Goal: Task Accomplishment & Management: Manage account settings

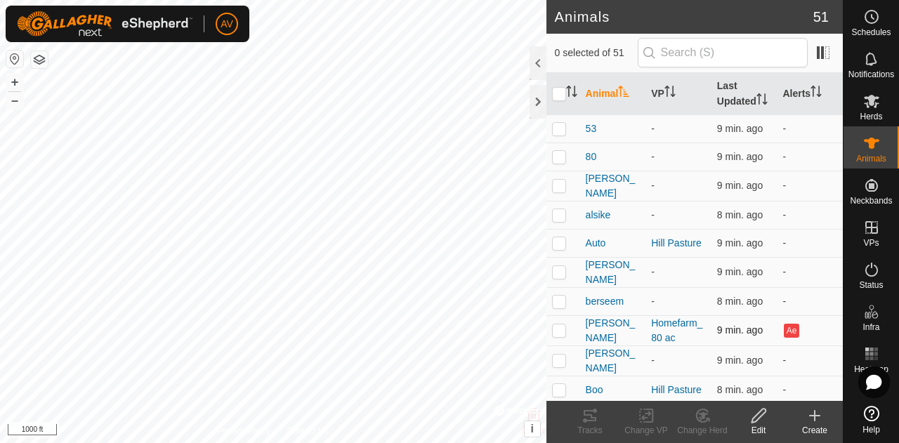
click at [556, 334] on td at bounding box center [563, 330] width 34 height 30
click at [8, 77] on button "+" at bounding box center [14, 82] width 17 height 17
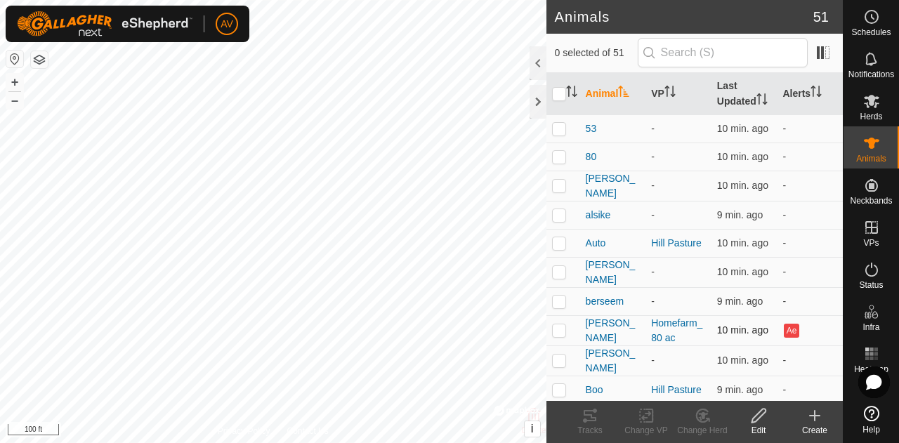
click at [563, 336] on p-checkbox at bounding box center [559, 329] width 14 height 11
checkbox input "true"
click at [599, 415] on tracks-svg-icon at bounding box center [590, 415] width 56 height 17
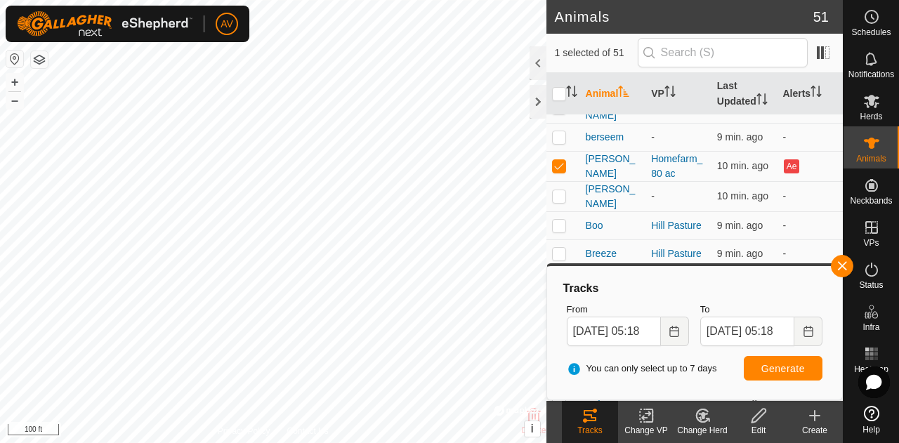
scroll to position [164, 0]
click at [591, 179] on span "[PERSON_NAME]" at bounding box center [613, 166] width 55 height 29
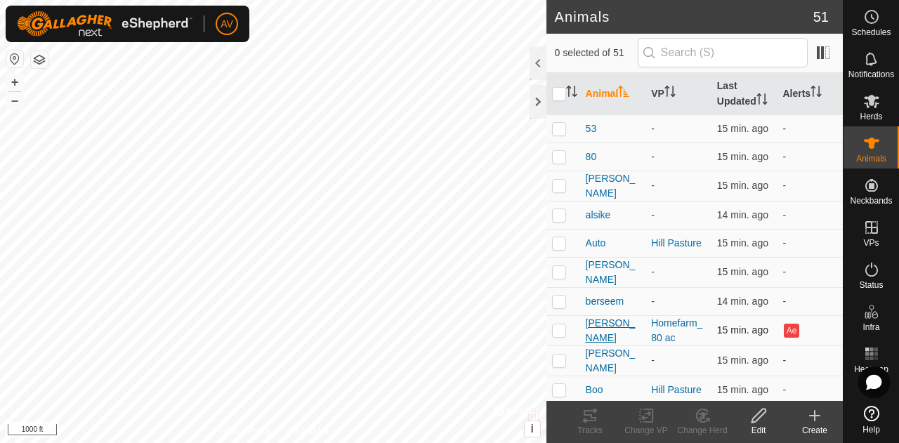
click at [607, 338] on span "[PERSON_NAME]" at bounding box center [613, 330] width 55 height 29
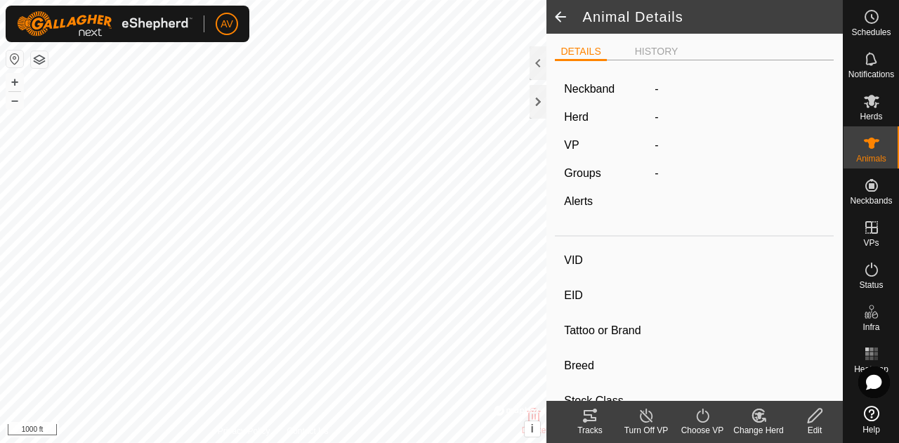
type input "[PERSON_NAME]"
type input "-"
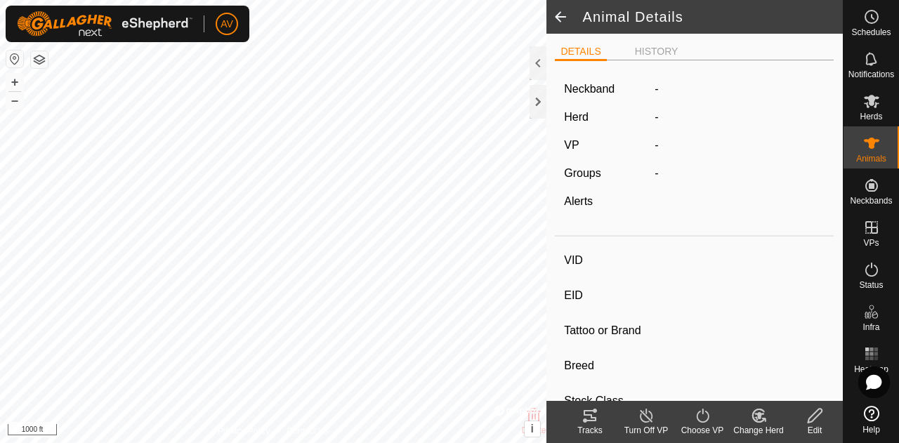
type input "-"
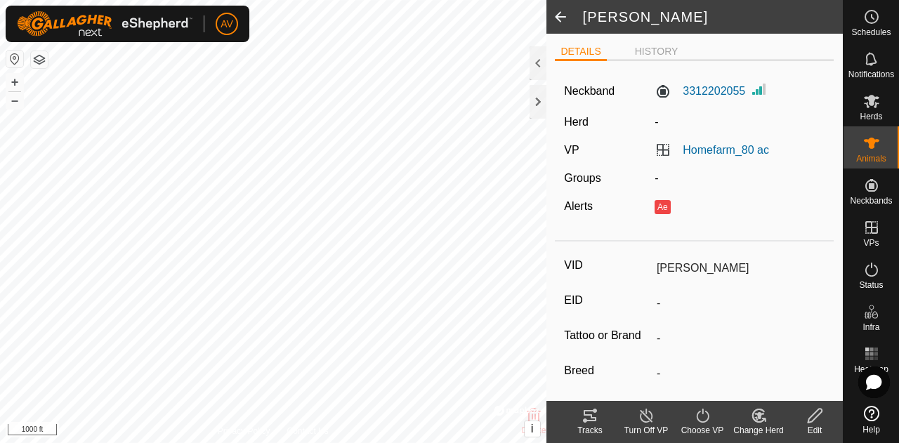
click at [586, 422] on icon at bounding box center [585, 420] width 4 height 4
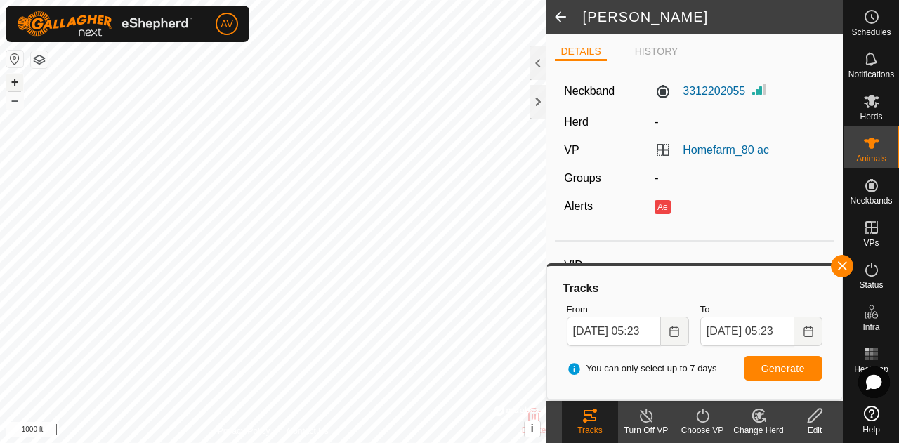
click at [14, 81] on button "+" at bounding box center [14, 82] width 17 height 17
click at [18, 80] on button "+" at bounding box center [14, 82] width 17 height 17
click at [7, 80] on button "+" at bounding box center [14, 82] width 17 height 17
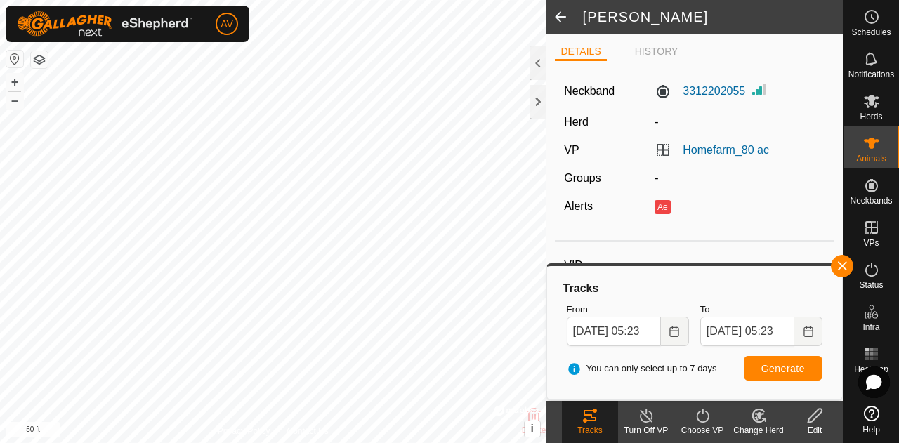
click at [201, 442] on html "AV Schedules Notifications Herds Animals Neckbands VPs Status Infra Heatmap Hel…" at bounding box center [449, 221] width 899 height 443
click at [23, 104] on div "+ –" at bounding box center [15, 91] width 18 height 37
click at [22, 104] on button "–" at bounding box center [14, 100] width 17 height 17
click at [700, 419] on icon at bounding box center [703, 415] width 18 height 17
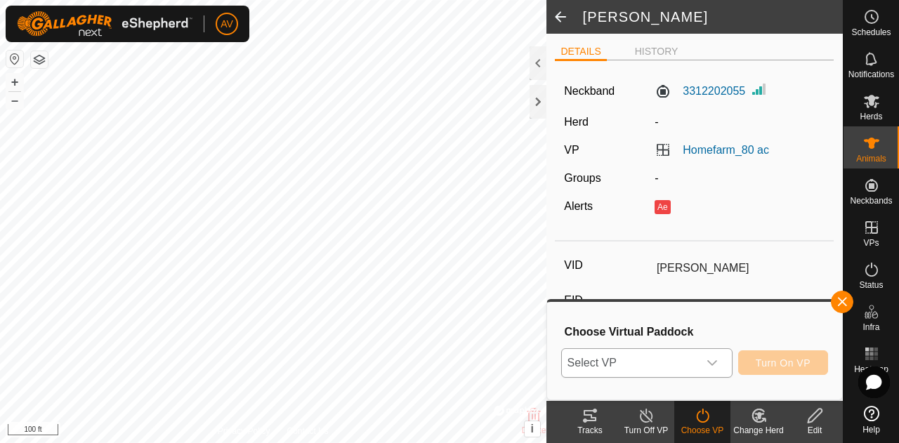
click at [714, 352] on div "dropdown trigger" at bounding box center [712, 363] width 28 height 28
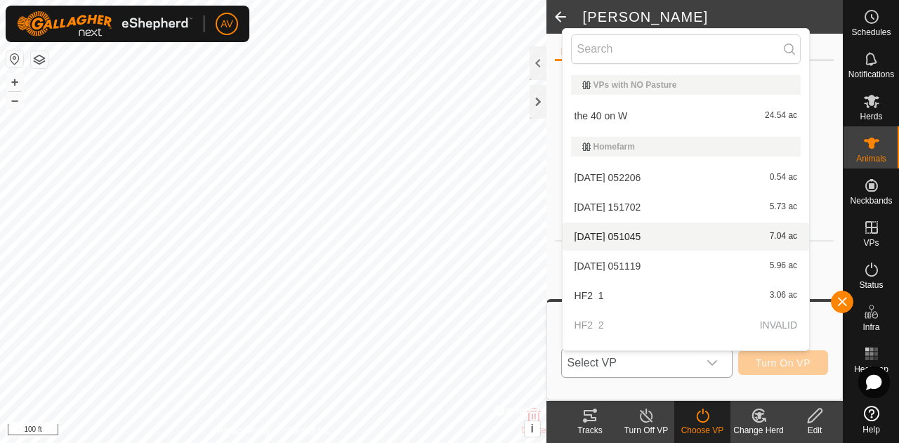
scroll to position [316, 0]
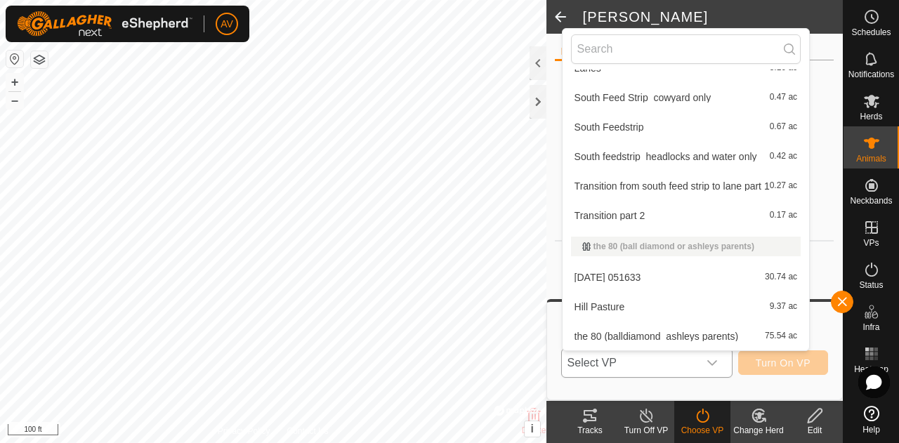
click at [690, 303] on li "Hill Pasture 9.37 ac" at bounding box center [685, 307] width 246 height 28
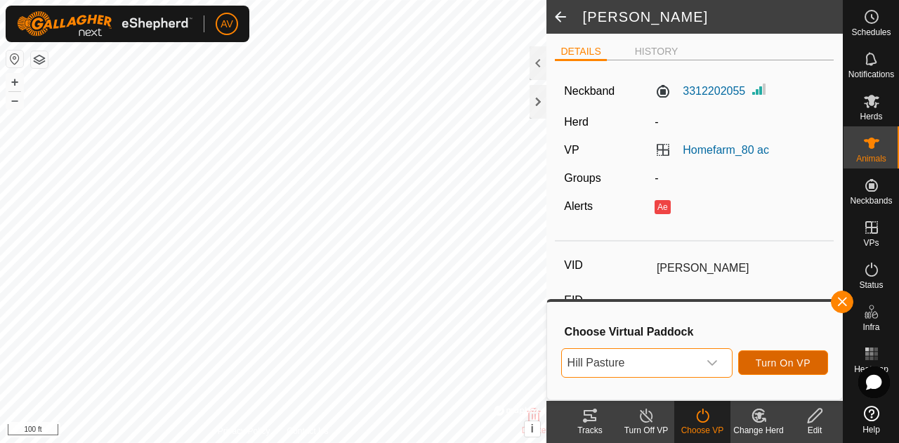
click at [808, 357] on span "Turn On VP" at bounding box center [783, 362] width 55 height 11
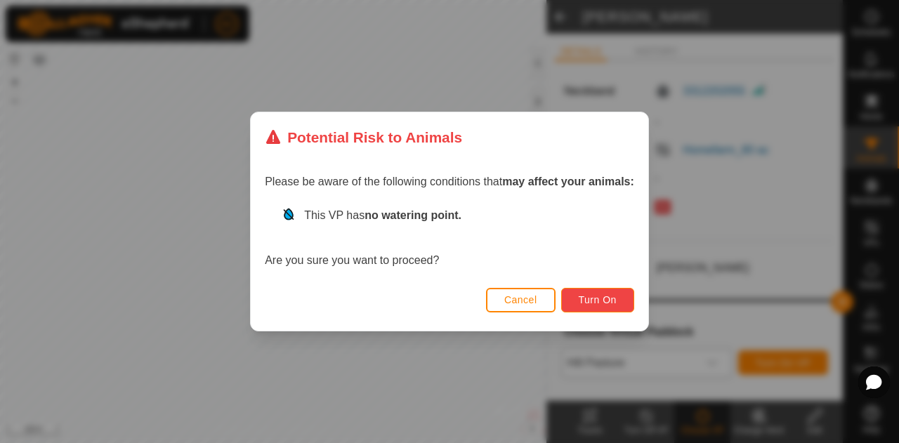
click at [605, 294] on button "Turn On" at bounding box center [597, 300] width 73 height 25
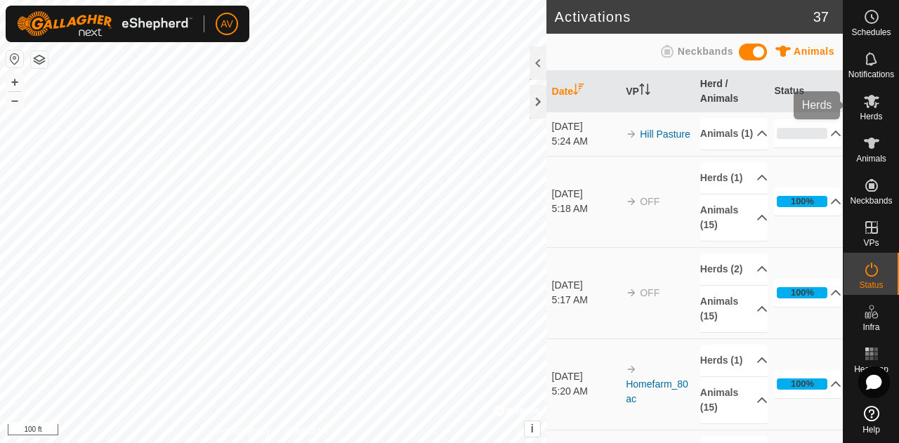
click at [888, 116] on div "Herds" at bounding box center [870, 105] width 55 height 42
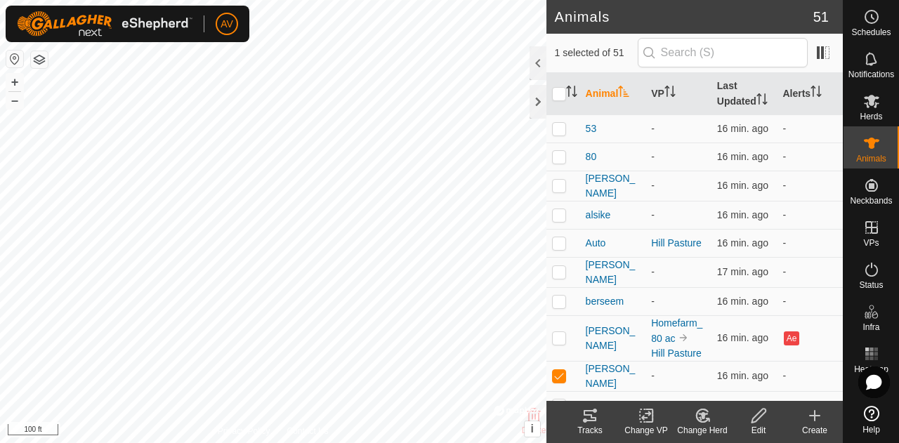
click at [702, 422] on icon at bounding box center [702, 415] width 12 height 13
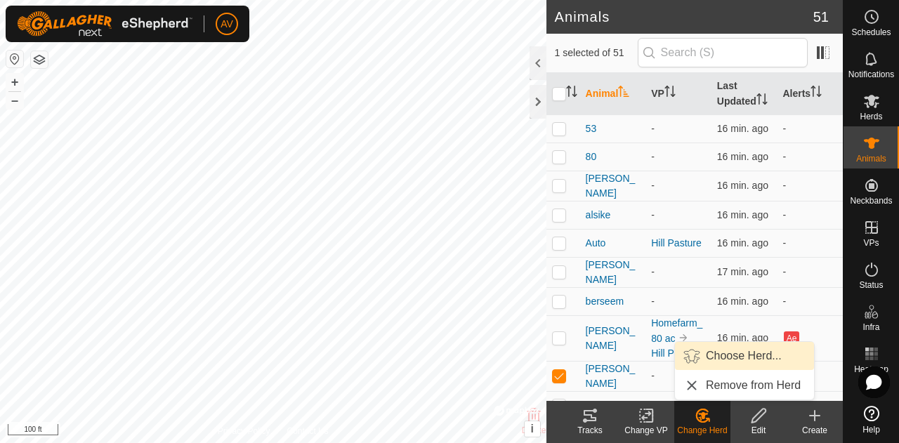
click at [729, 361] on link "Choose Herd..." at bounding box center [744, 356] width 139 height 28
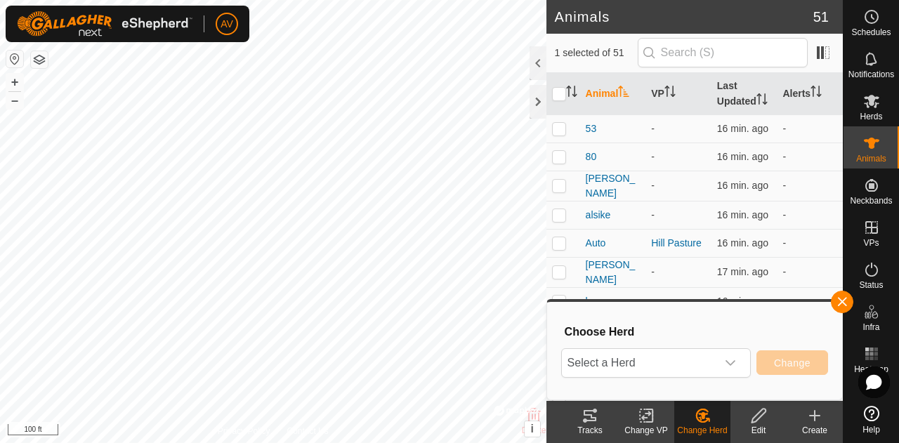
click at [729, 361] on icon "dropdown trigger" at bounding box center [730, 362] width 11 height 11
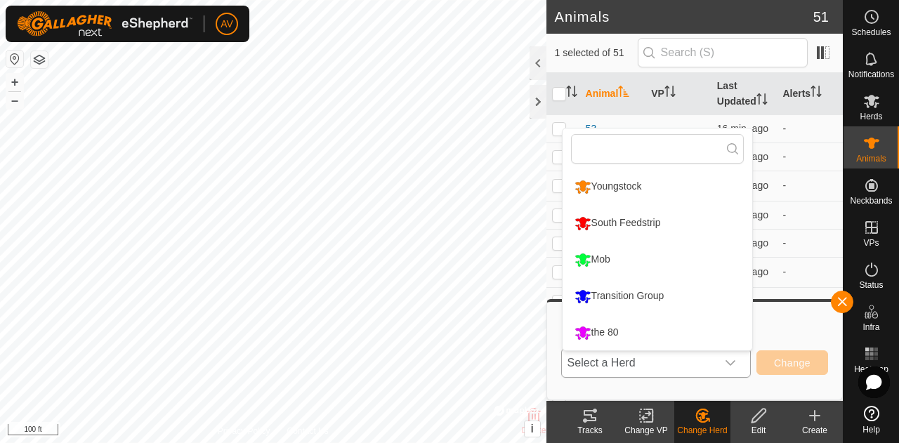
click at [704, 325] on li "the 80" at bounding box center [657, 332] width 190 height 35
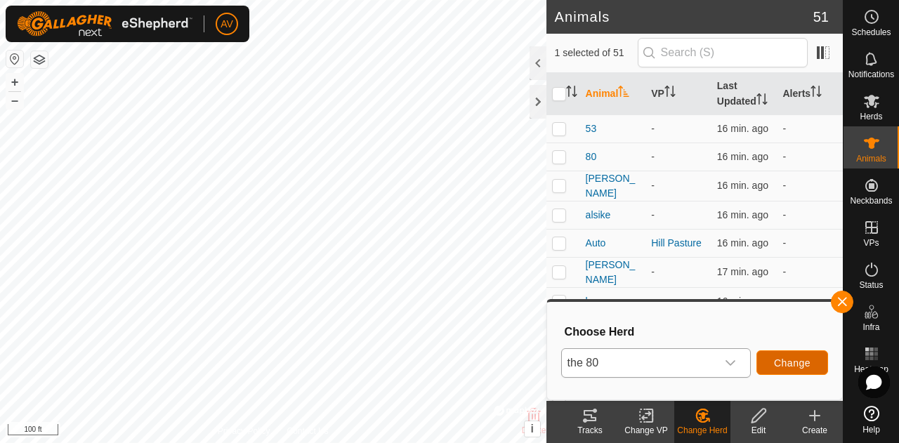
click at [789, 358] on span "Change" at bounding box center [792, 362] width 37 height 11
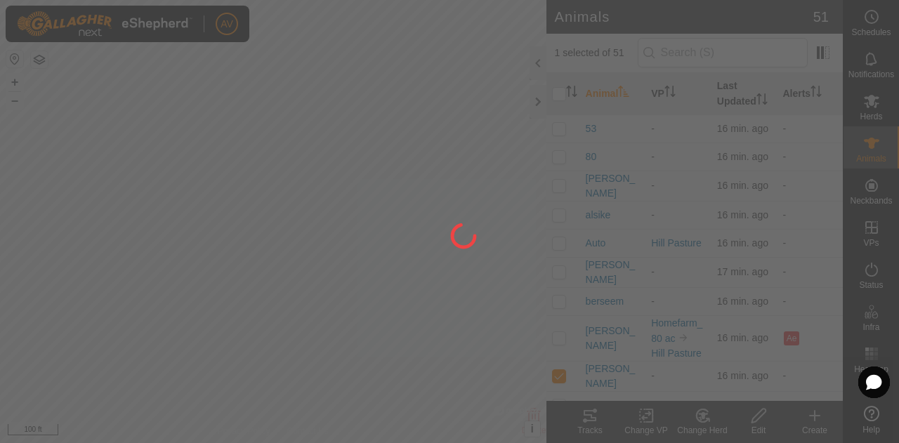
checkbox input "false"
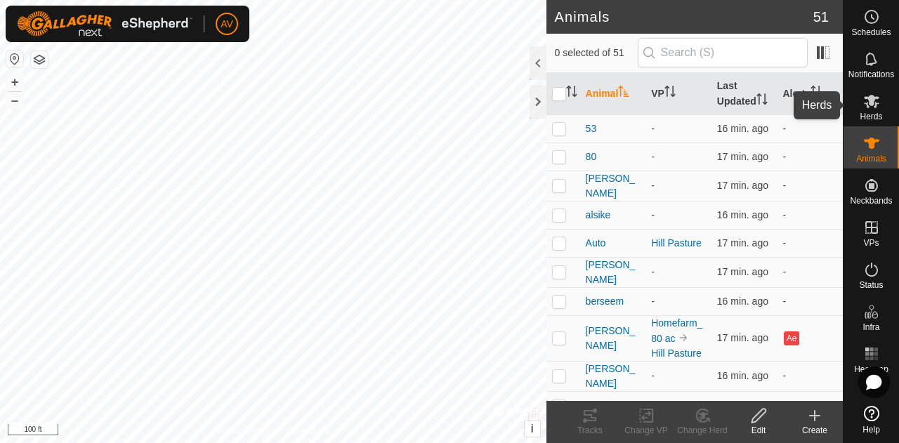
click at [895, 101] on div "Herds" at bounding box center [870, 105] width 55 height 42
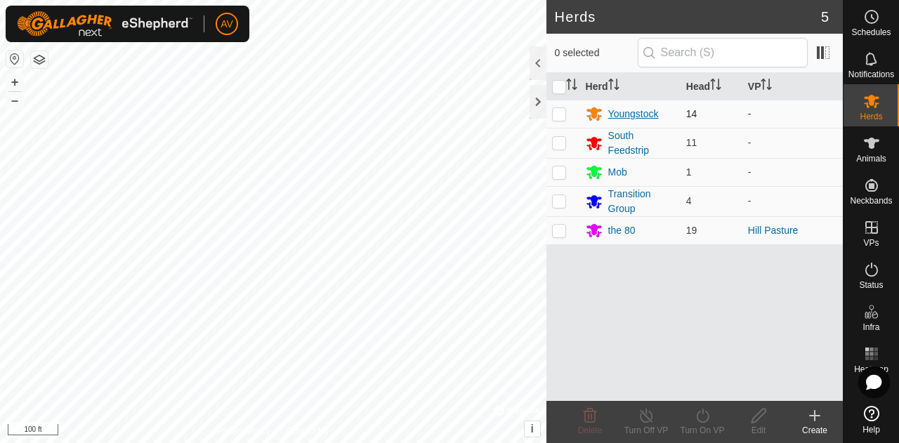
click at [626, 114] on div "Youngstock" at bounding box center [633, 114] width 51 height 15
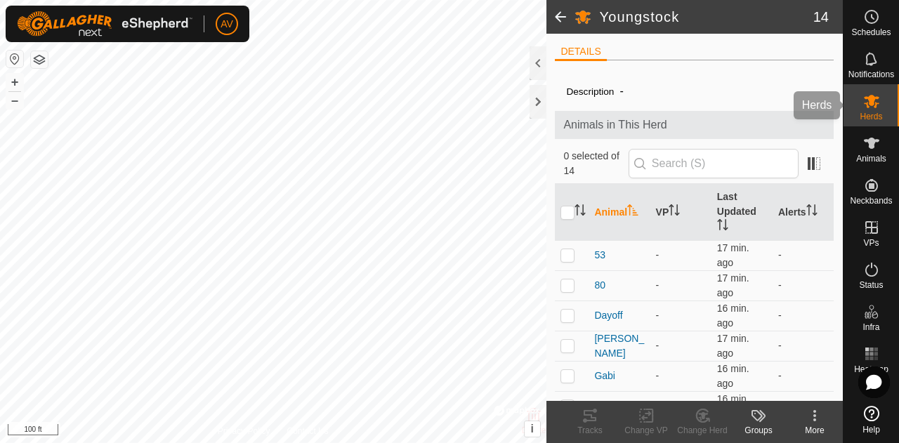
click at [885, 107] on div "Herds" at bounding box center [870, 105] width 55 height 42
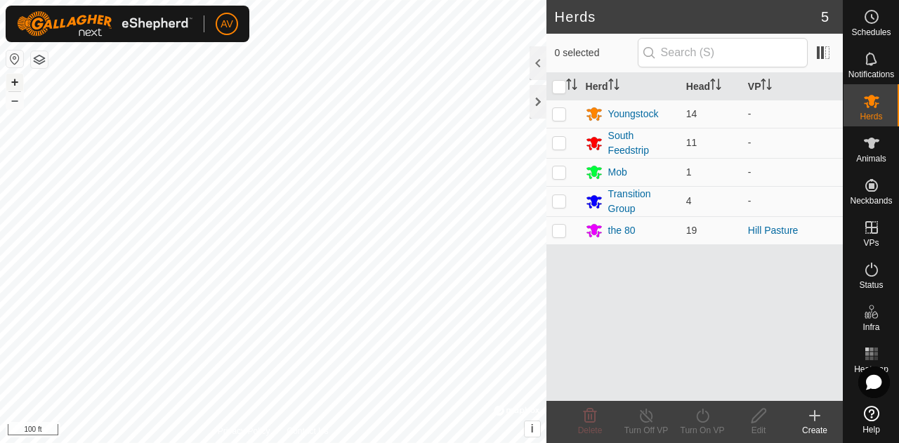
click at [10, 81] on button "+" at bounding box center [14, 82] width 17 height 17
click at [21, 104] on button "–" at bounding box center [14, 100] width 17 height 17
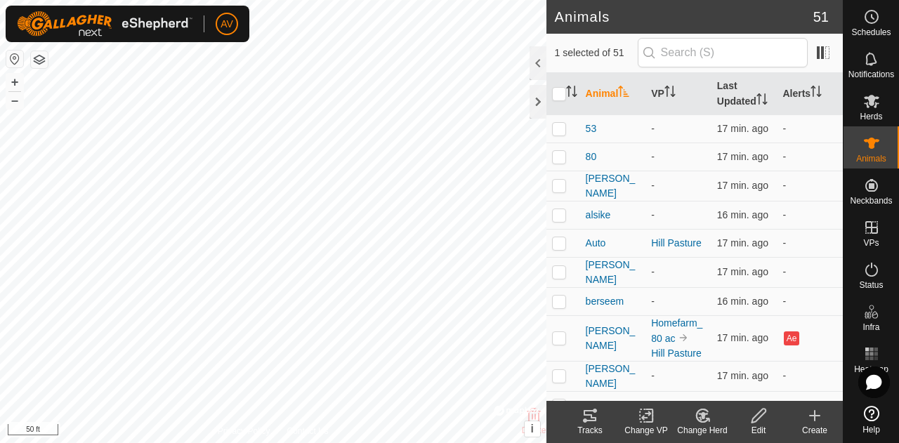
click at [701, 416] on icon at bounding box center [703, 415] width 10 height 7
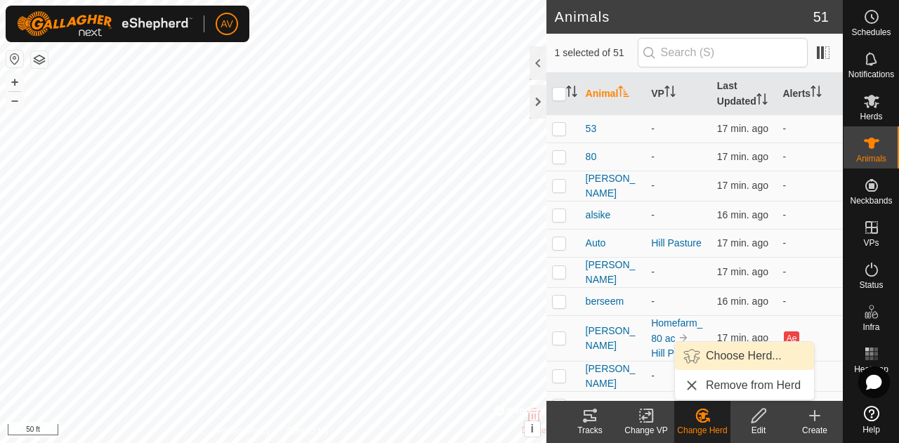
click at [715, 360] on link "Choose Herd..." at bounding box center [744, 356] width 139 height 28
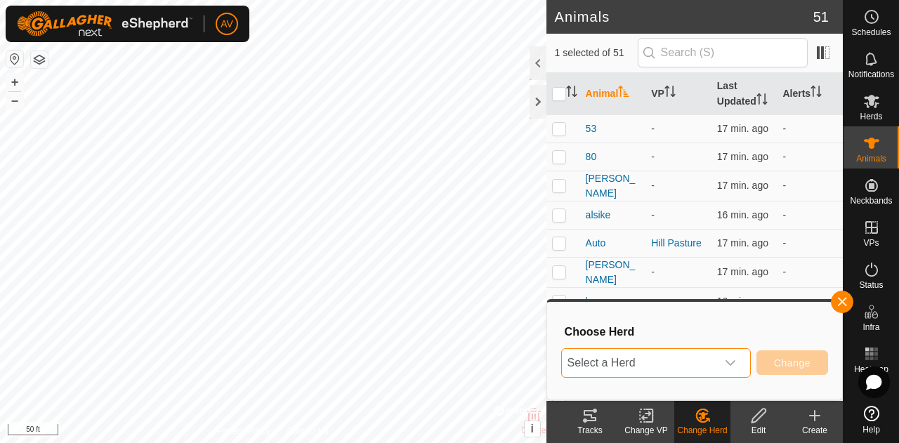
click at [707, 362] on span "Select a Herd" at bounding box center [639, 363] width 154 height 28
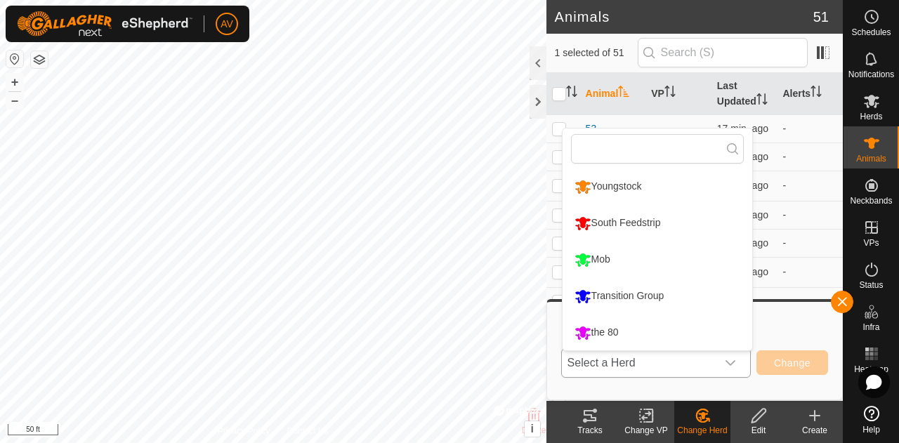
click at [701, 344] on li "the 80" at bounding box center [657, 332] width 190 height 35
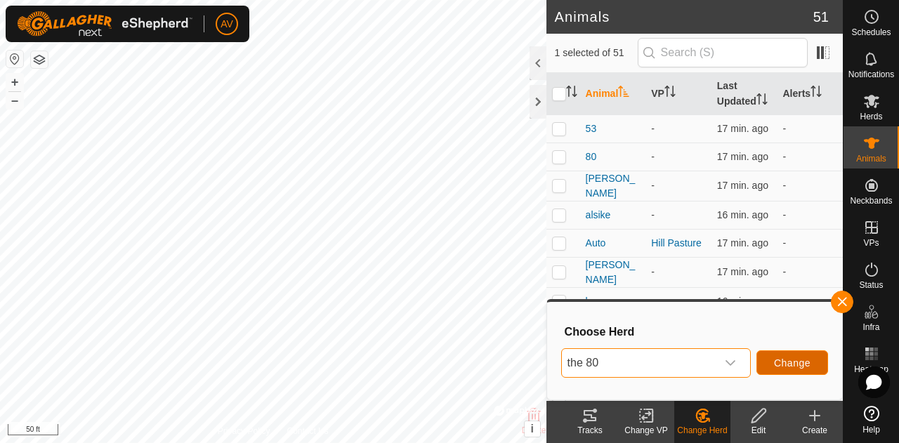
click at [801, 367] on span "Change" at bounding box center [792, 362] width 37 height 11
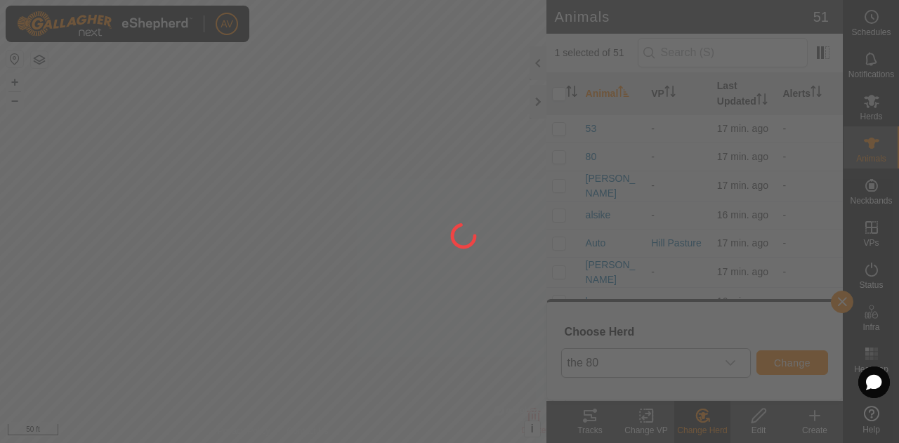
checkbox input "false"
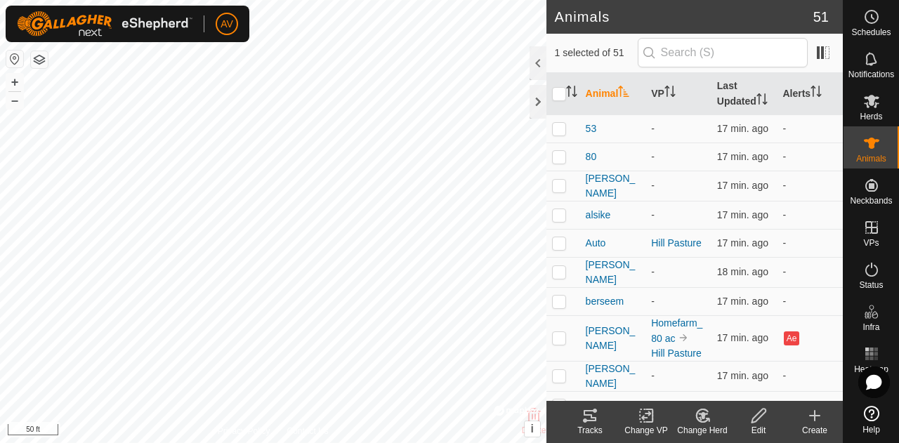
click at [711, 416] on icon at bounding box center [703, 415] width 18 height 17
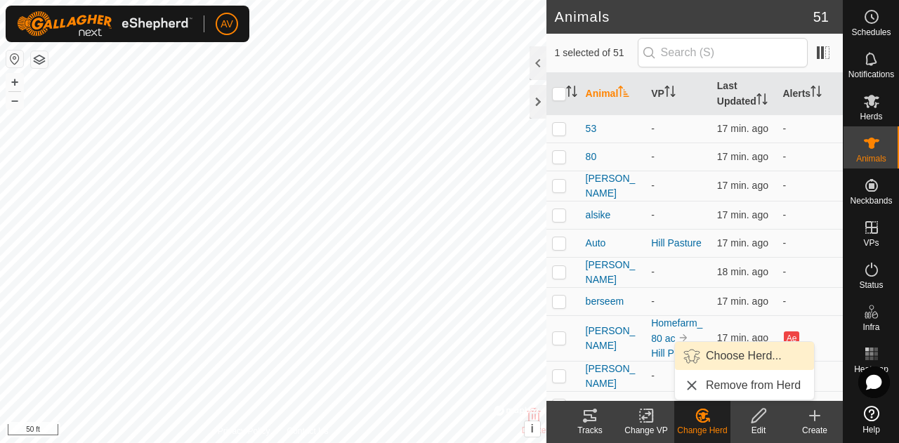
click at [711, 352] on link "Choose Herd..." at bounding box center [744, 356] width 139 height 28
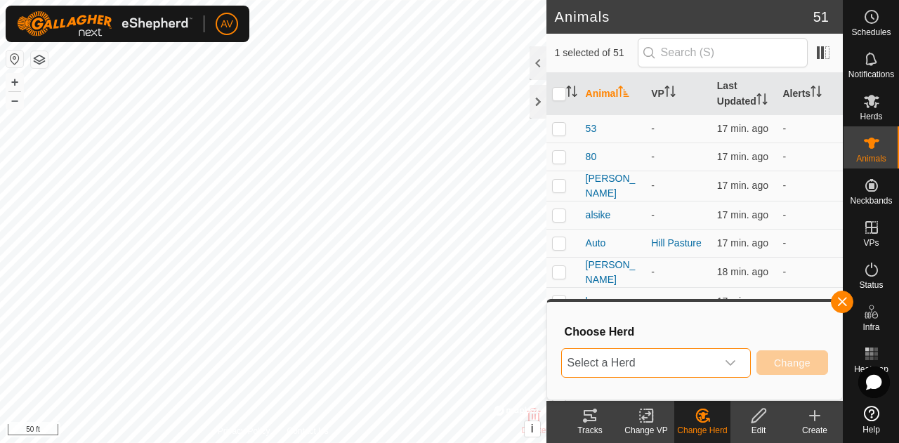
click at [697, 361] on span "Select a Herd" at bounding box center [639, 363] width 154 height 28
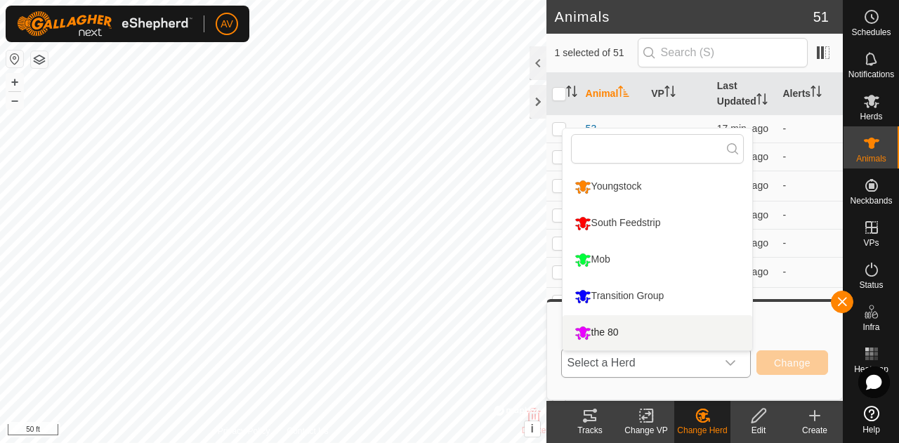
click at [687, 334] on li "the 80" at bounding box center [657, 332] width 190 height 35
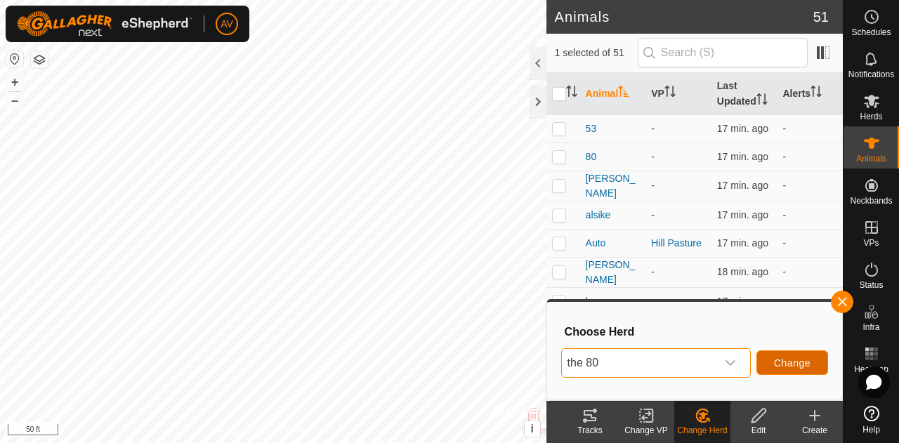
click at [766, 371] on button "Change" at bounding box center [792, 362] width 72 height 25
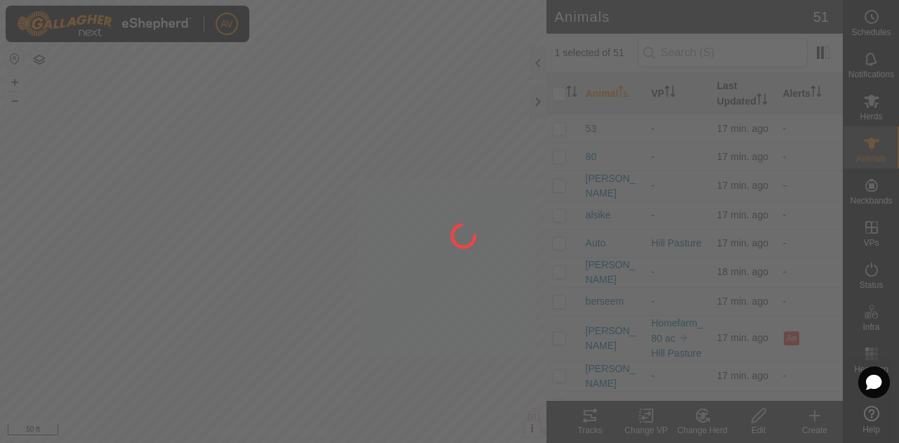
checkbox input "false"
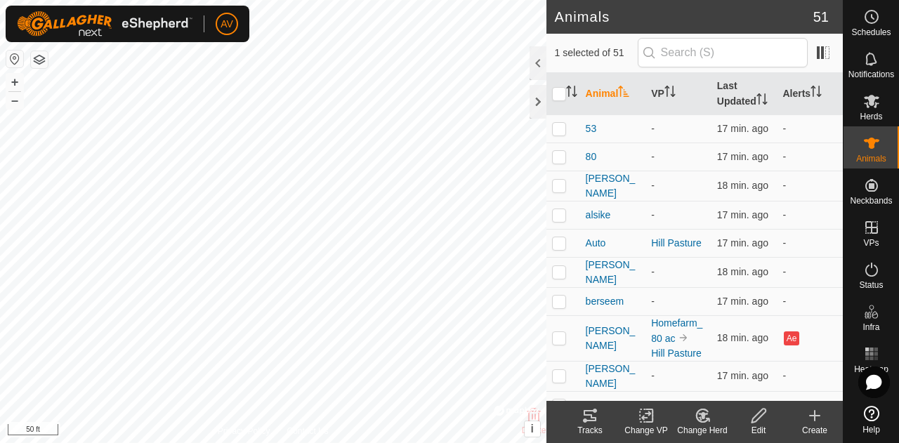
click at [701, 421] on icon at bounding box center [702, 415] width 12 height 13
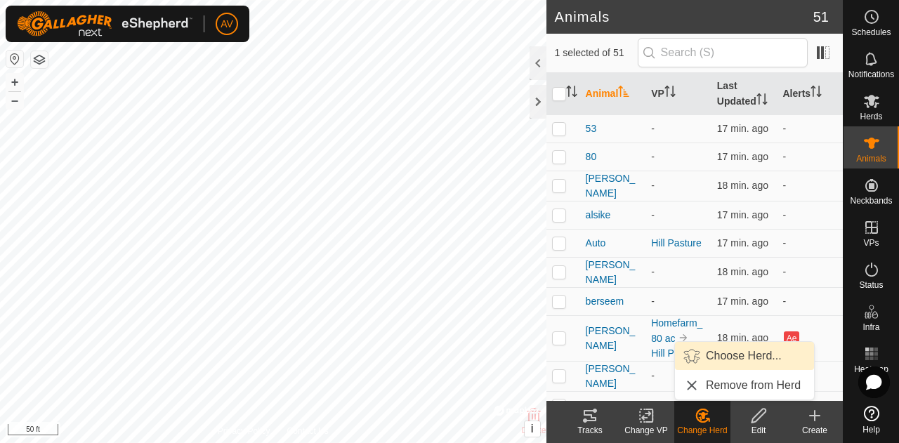
click at [725, 358] on link "Choose Herd..." at bounding box center [744, 356] width 139 height 28
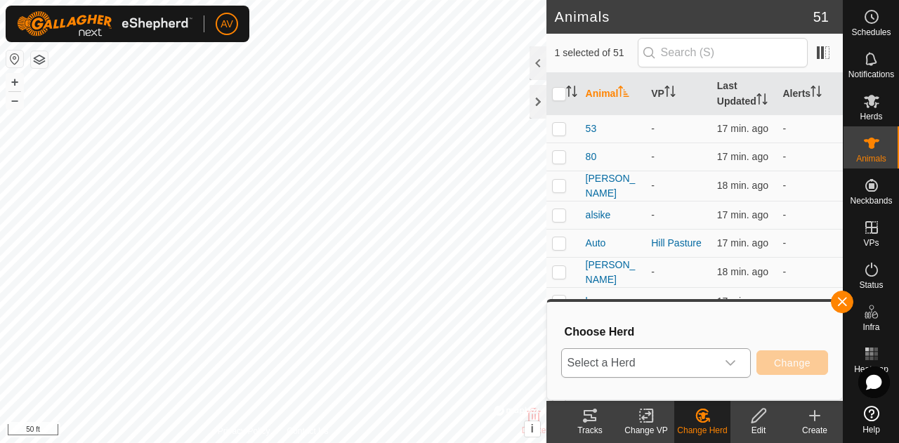
click at [713, 353] on span "Select a Herd" at bounding box center [639, 363] width 154 height 28
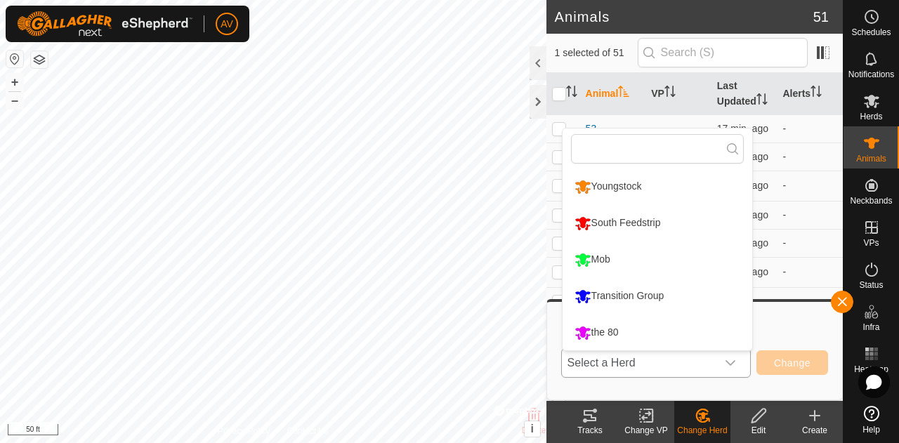
click at [697, 331] on li "the 80" at bounding box center [657, 332] width 190 height 35
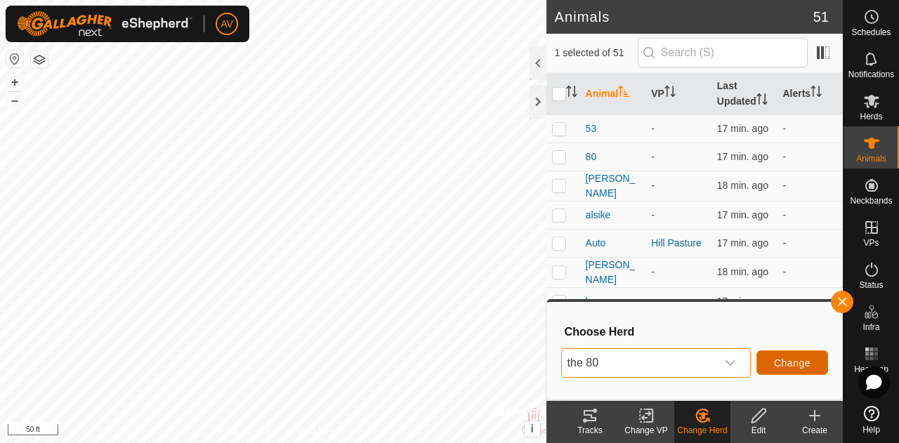
click at [796, 364] on span "Change" at bounding box center [792, 362] width 37 height 11
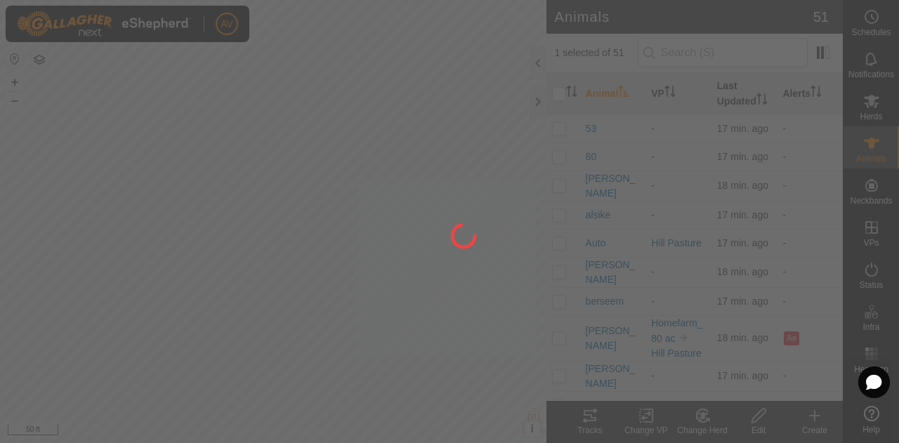
checkbox input "false"
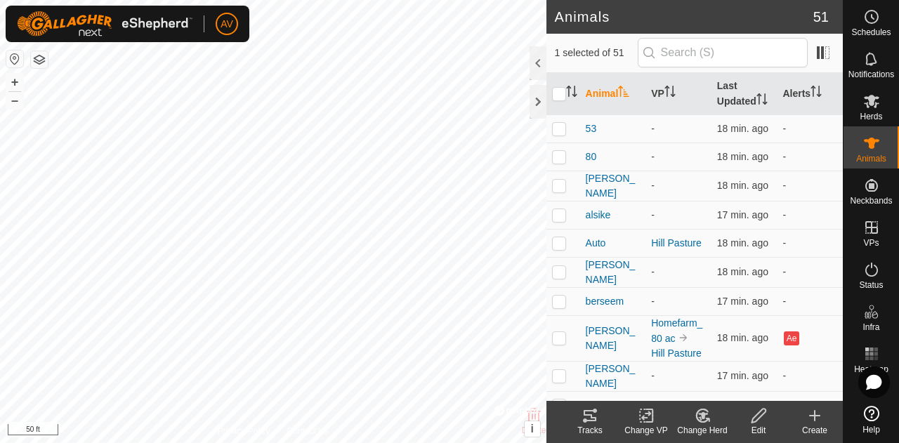
click at [704, 421] on icon at bounding box center [702, 415] width 12 height 13
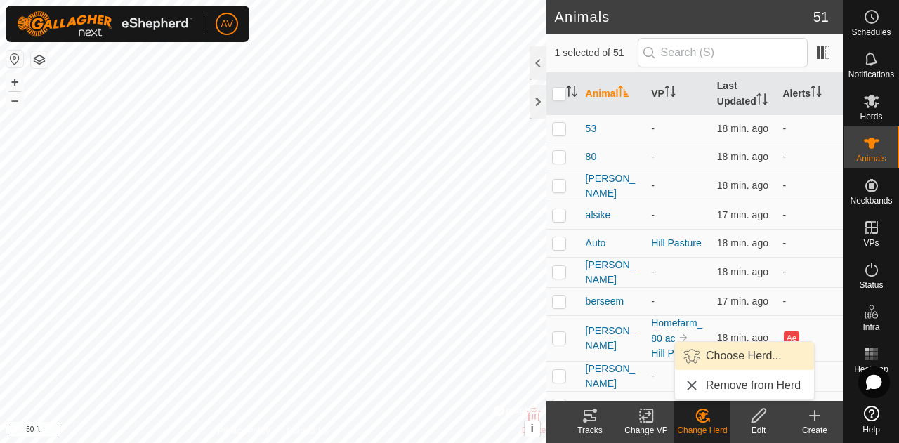
click at [722, 358] on link "Choose Herd..." at bounding box center [744, 356] width 139 height 28
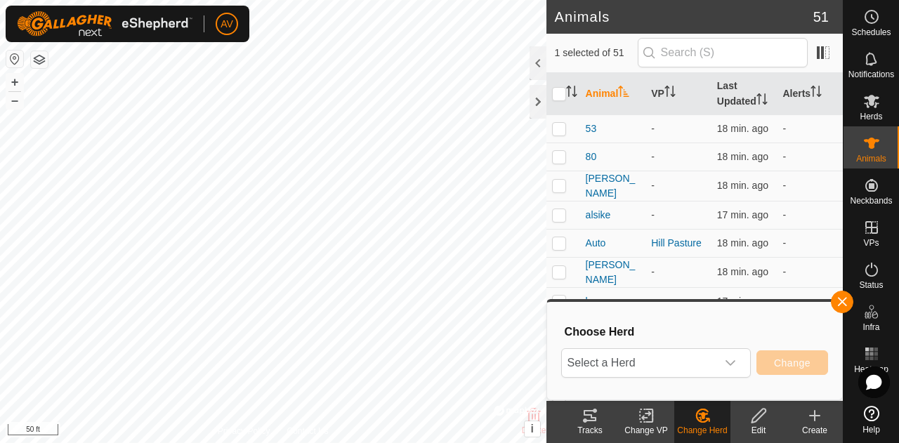
click at [722, 358] on div "dropdown trigger" at bounding box center [730, 363] width 28 height 28
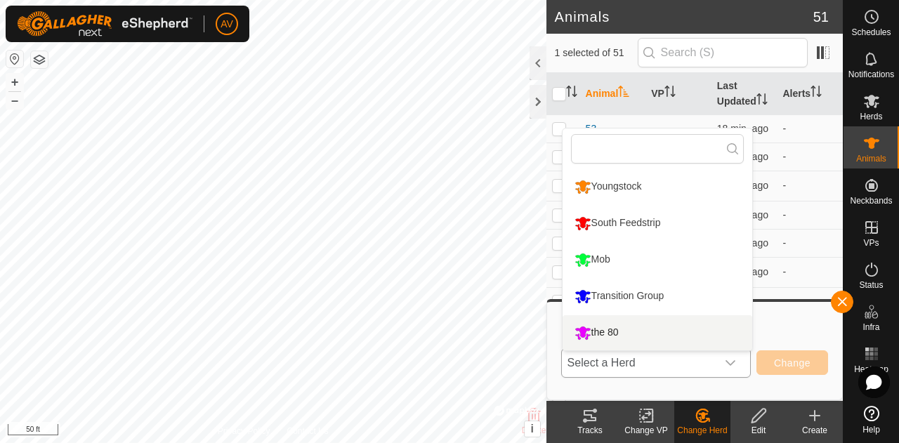
click at [704, 331] on li "the 80" at bounding box center [657, 332] width 190 height 35
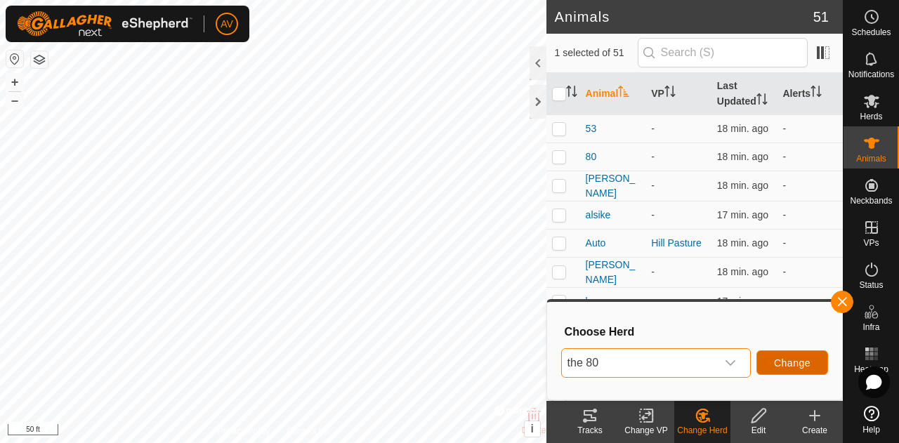
click at [803, 362] on span "Change" at bounding box center [792, 362] width 37 height 11
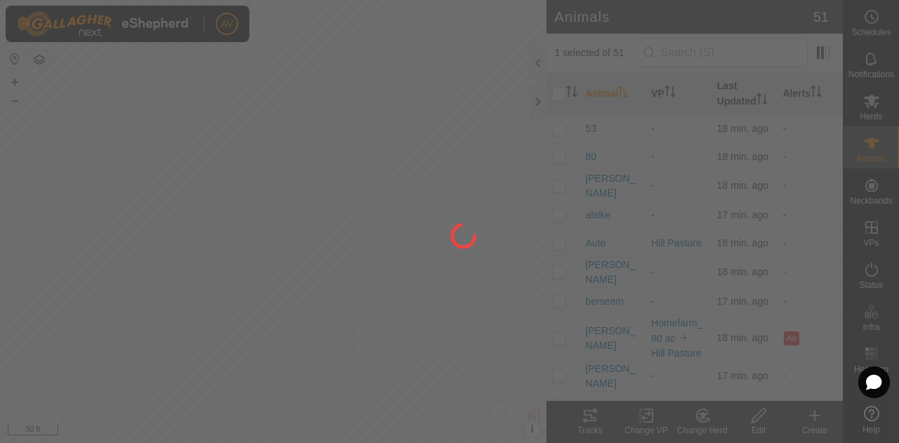
checkbox input "false"
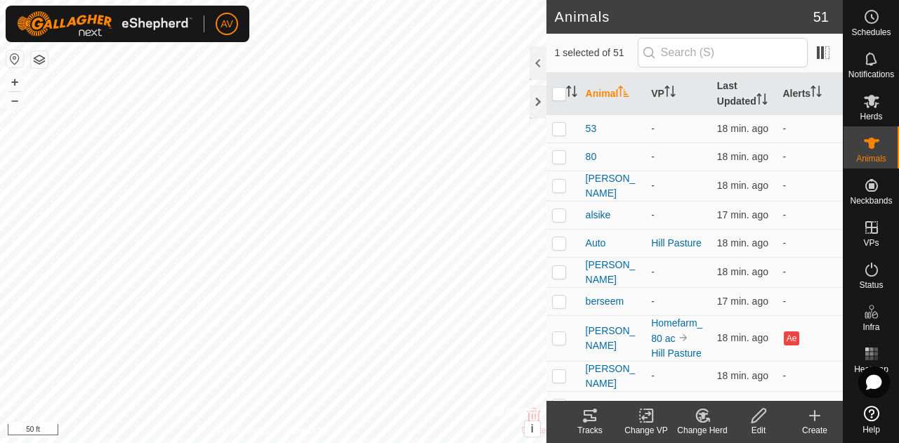
click at [698, 423] on icon at bounding box center [703, 415] width 18 height 17
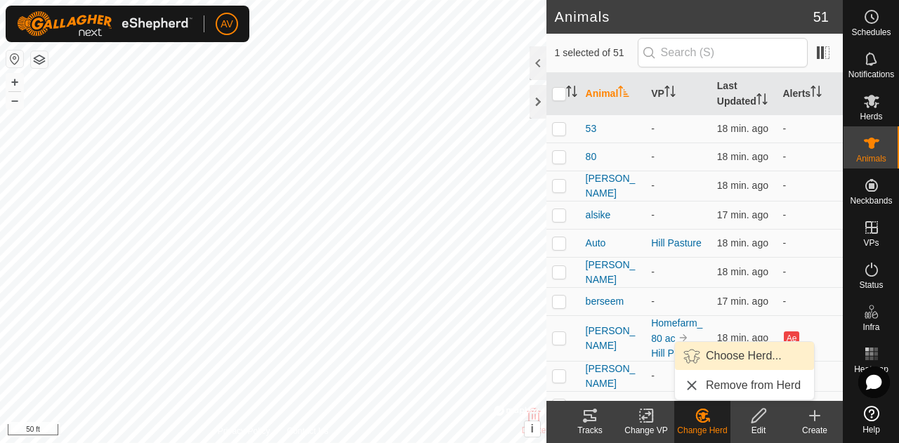
click at [755, 357] on link "Choose Herd..." at bounding box center [744, 356] width 139 height 28
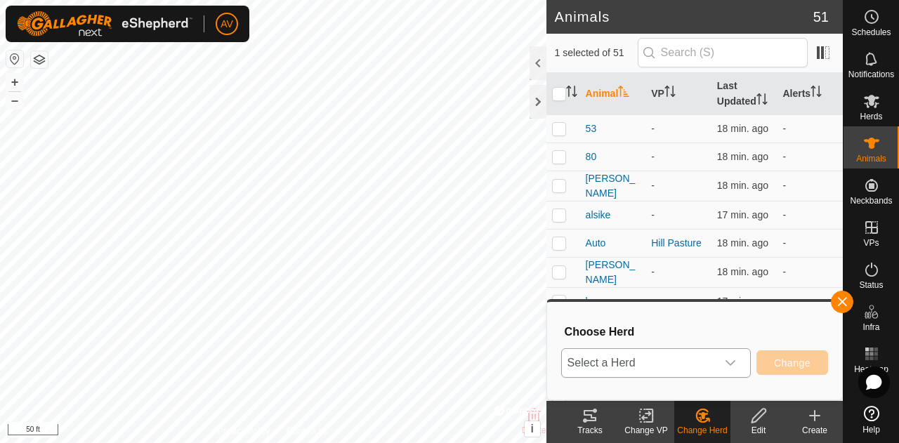
click at [720, 362] on div "dropdown trigger" at bounding box center [730, 363] width 28 height 28
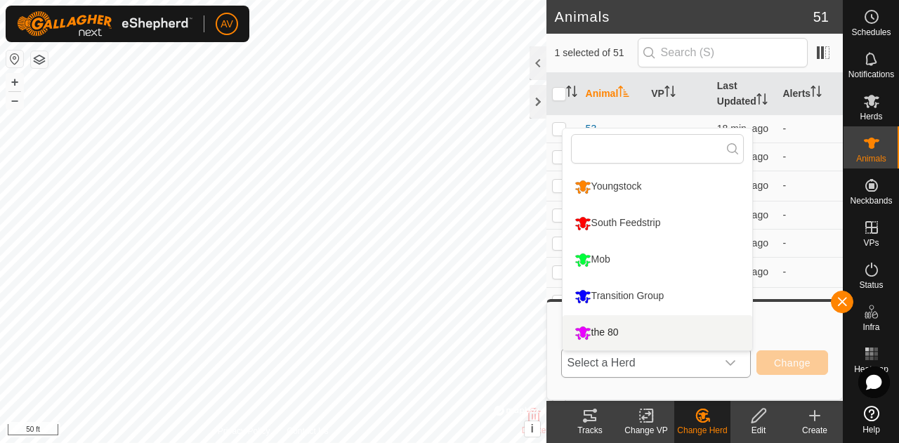
click at [704, 334] on li "the 80" at bounding box center [657, 332] width 190 height 35
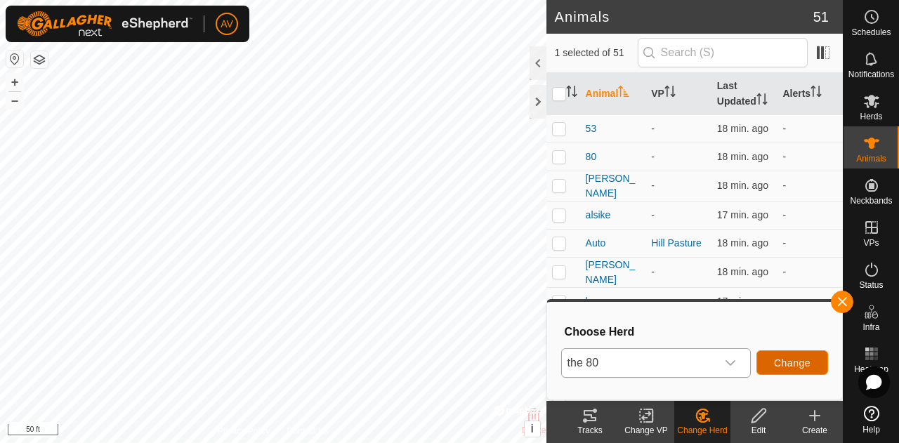
click at [784, 355] on button "Change" at bounding box center [792, 362] width 72 height 25
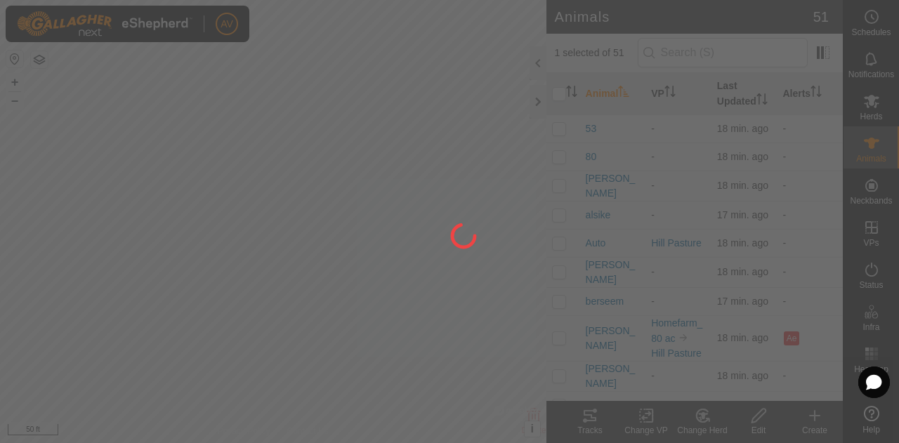
checkbox input "false"
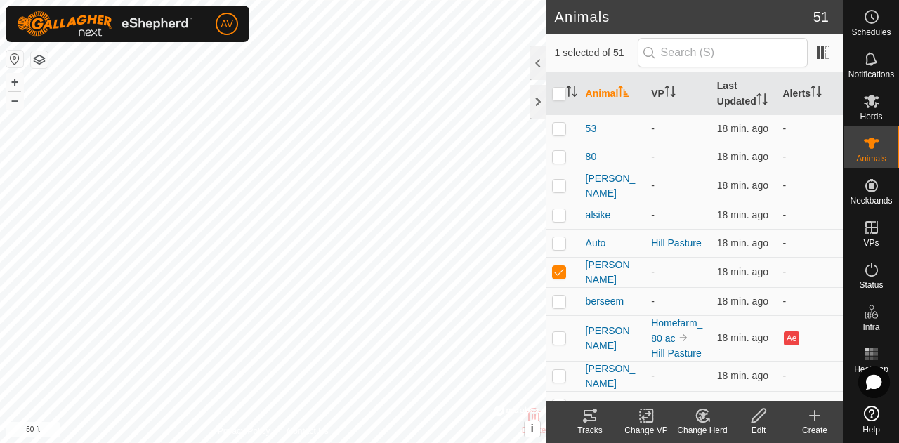
click at [687, 411] on change-mob-svg-icon at bounding box center [702, 415] width 56 height 17
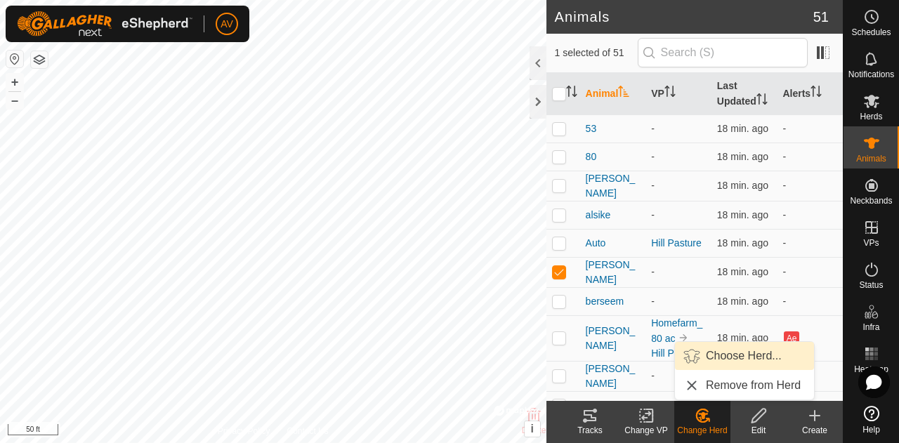
click at [721, 348] on link "Choose Herd..." at bounding box center [744, 356] width 139 height 28
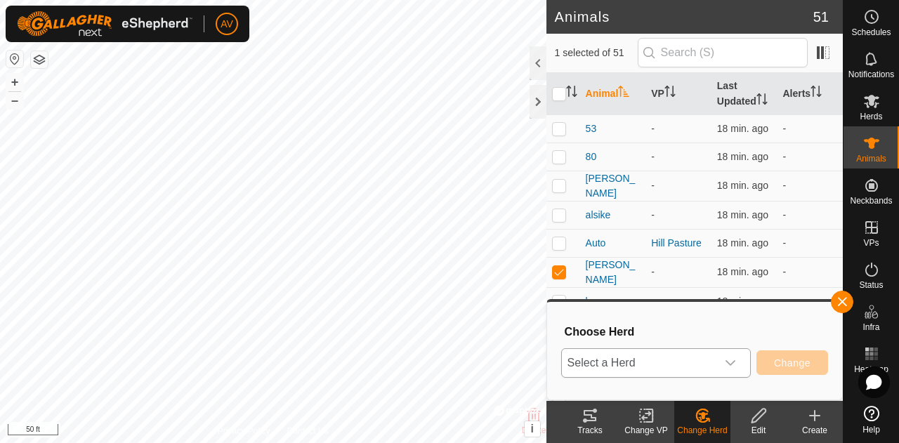
click at [722, 358] on div "dropdown trigger" at bounding box center [730, 363] width 28 height 28
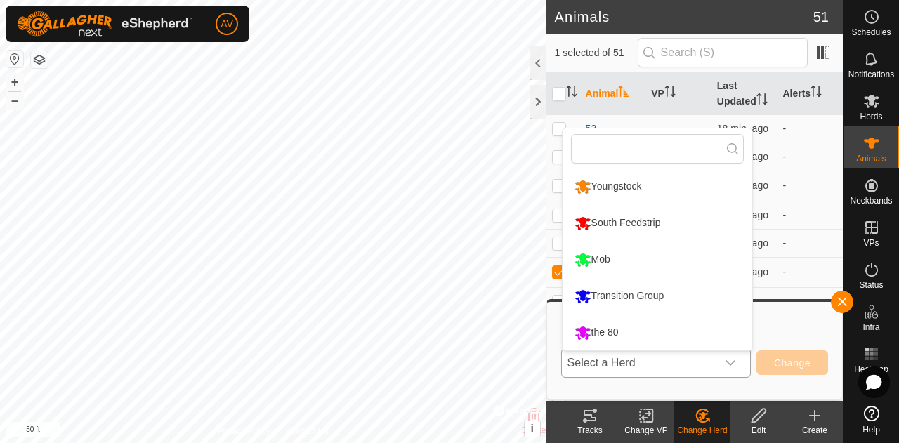
click at [707, 341] on li "the 80" at bounding box center [657, 332] width 190 height 35
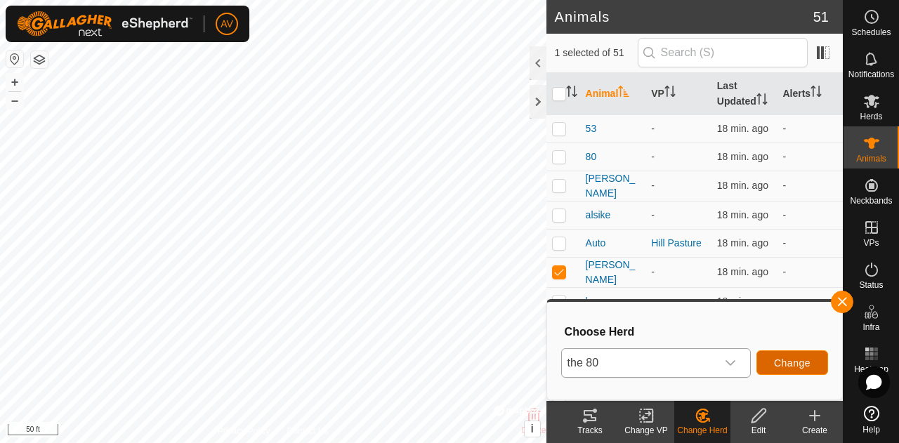
click at [774, 355] on button "Change" at bounding box center [792, 362] width 72 height 25
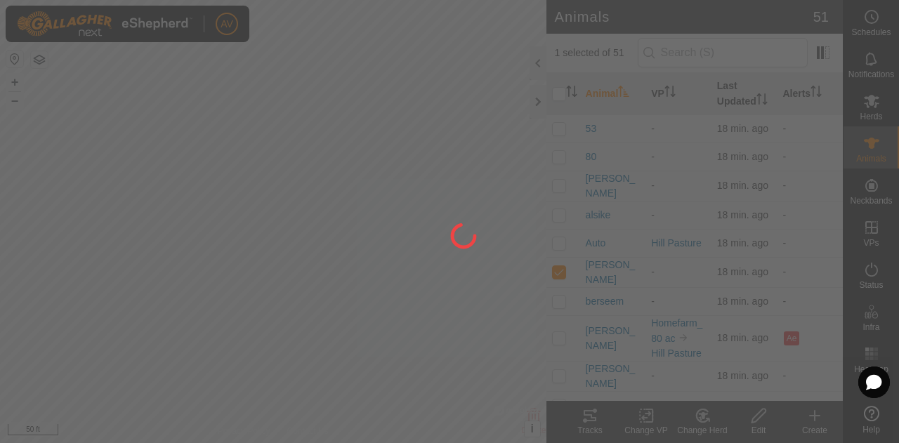
checkbox input "false"
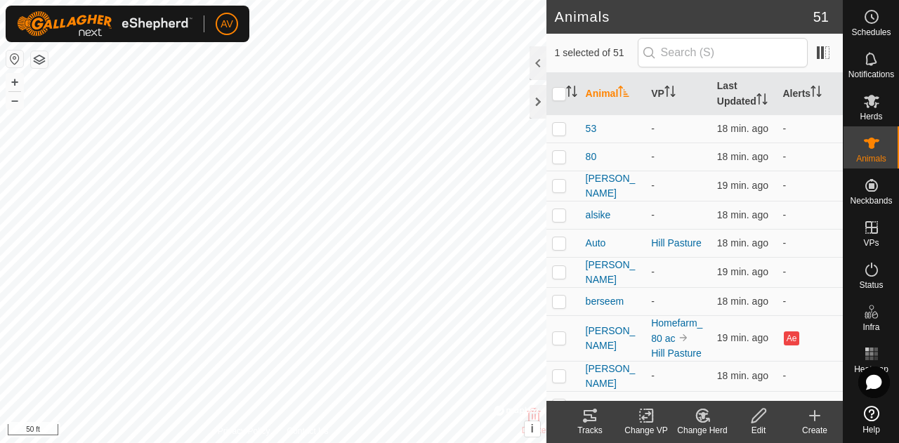
click at [697, 412] on icon at bounding box center [702, 415] width 12 height 13
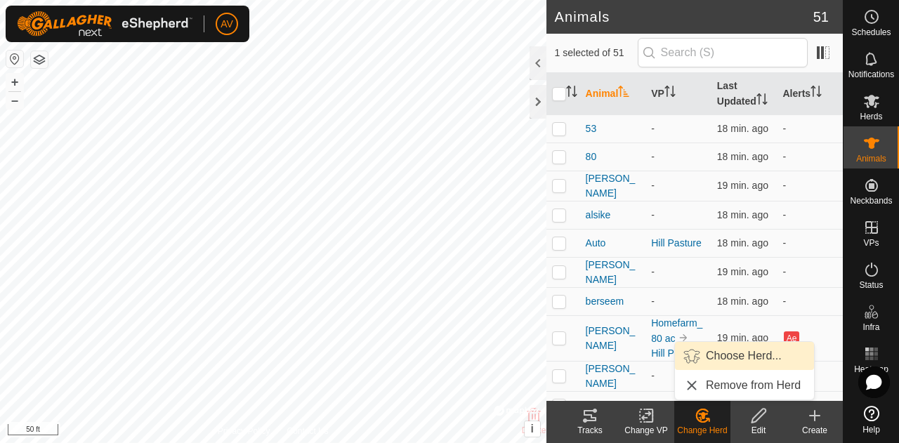
click at [711, 355] on link "Choose Herd..." at bounding box center [744, 356] width 139 height 28
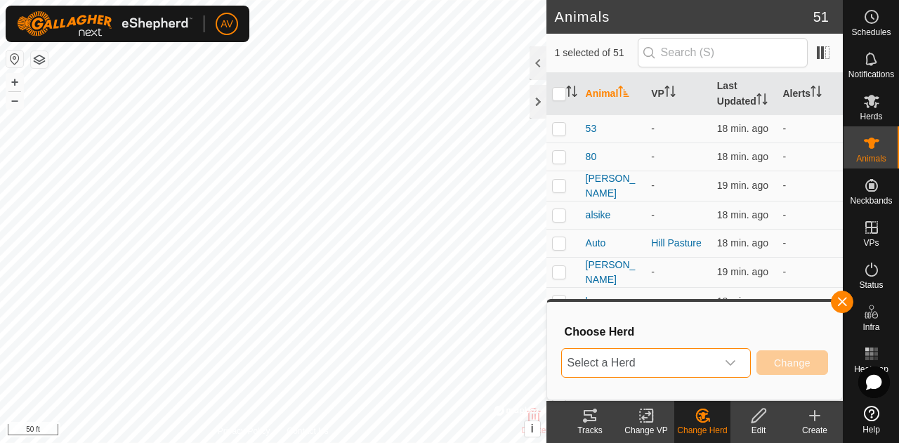
click at [711, 355] on span "Select a Herd" at bounding box center [639, 363] width 154 height 28
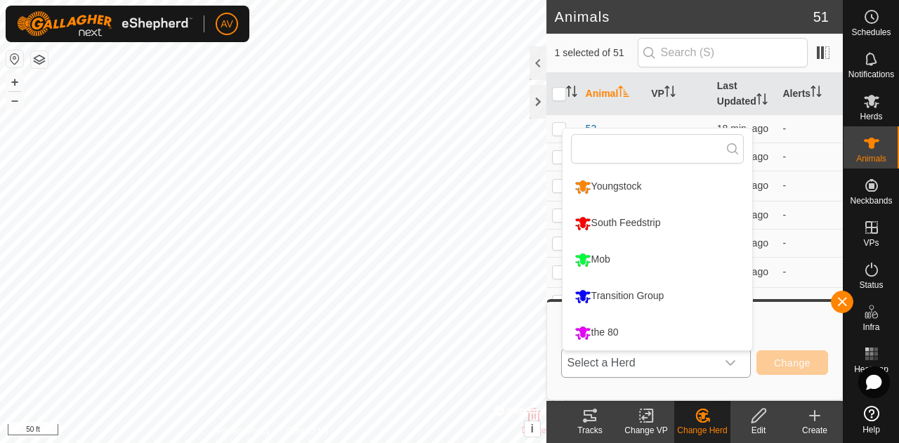
click at [705, 329] on li "the 80" at bounding box center [657, 332] width 190 height 35
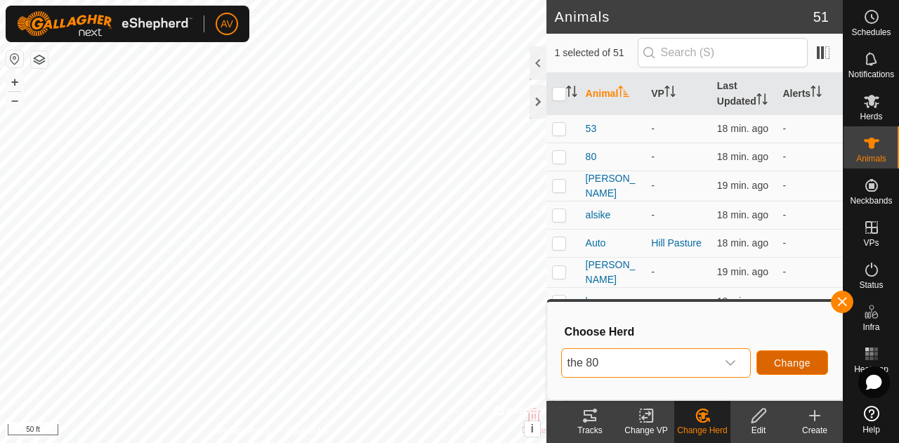
click at [793, 367] on span "Change" at bounding box center [792, 362] width 37 height 11
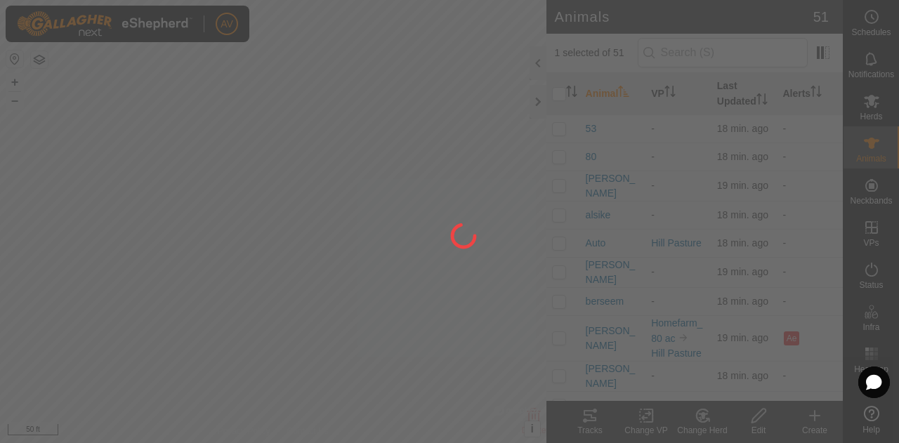
checkbox input "false"
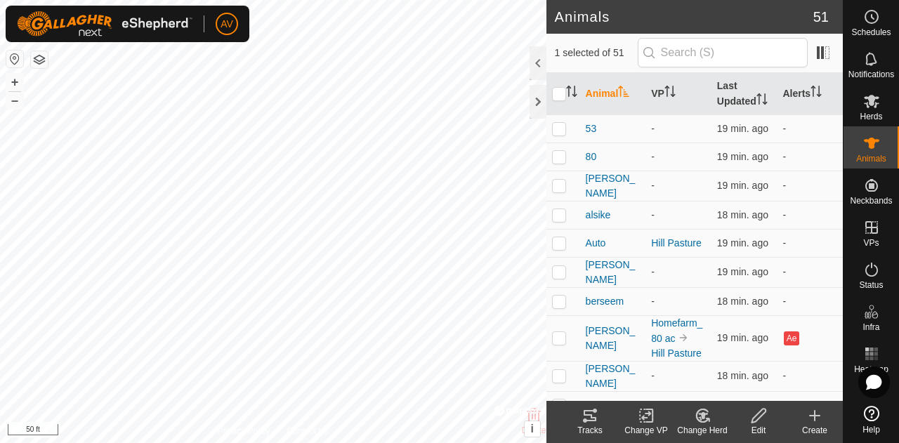
click at [712, 423] on change-mob-svg-icon at bounding box center [702, 415] width 56 height 17
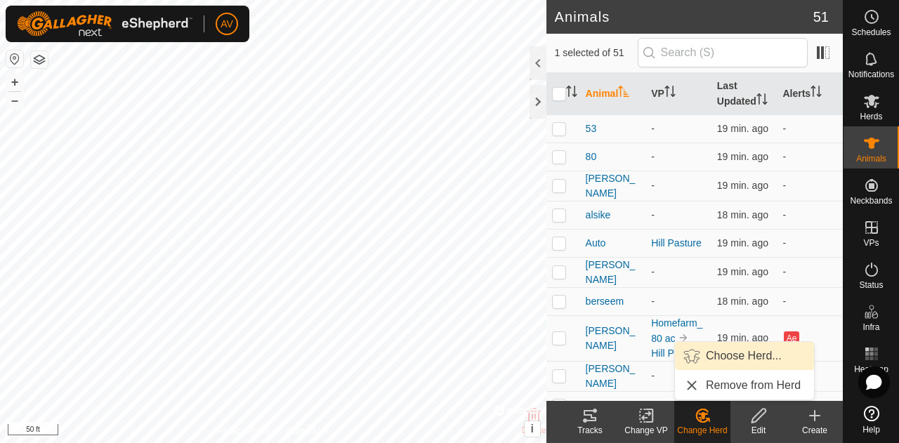
click at [734, 352] on link "Choose Herd..." at bounding box center [744, 356] width 139 height 28
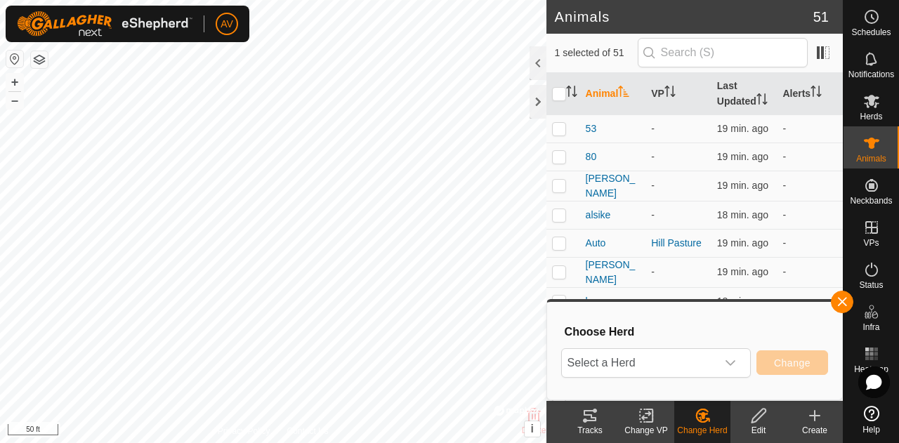
click at [734, 352] on div "dropdown trigger" at bounding box center [730, 363] width 28 height 28
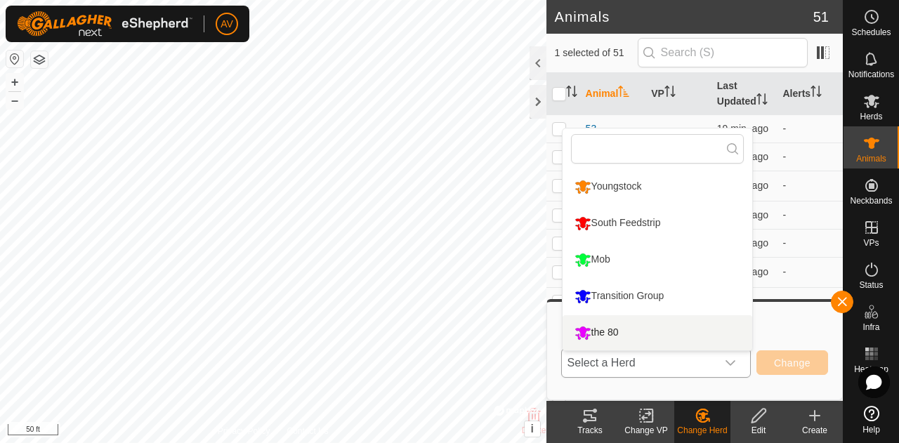
click at [710, 328] on li "the 80" at bounding box center [657, 332] width 190 height 35
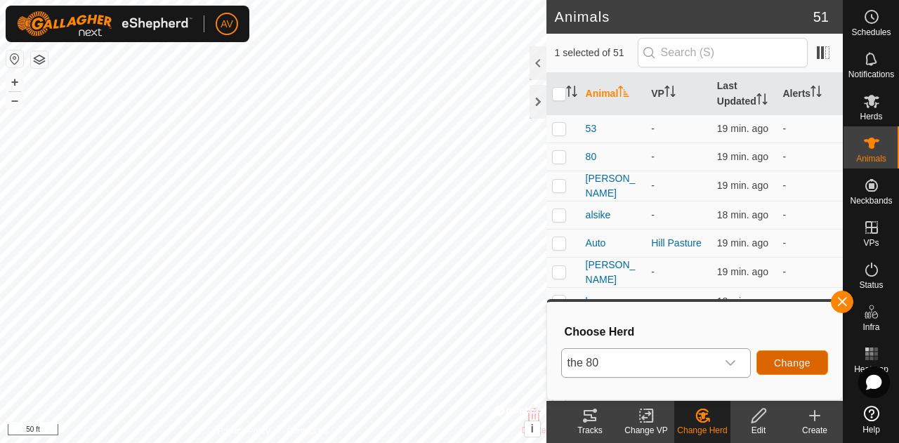
click at [798, 369] on button "Change" at bounding box center [792, 362] width 72 height 25
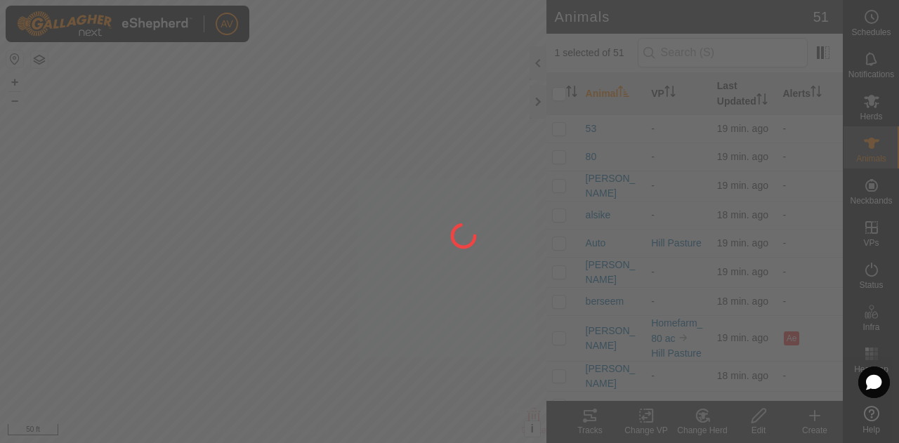
checkbox input "false"
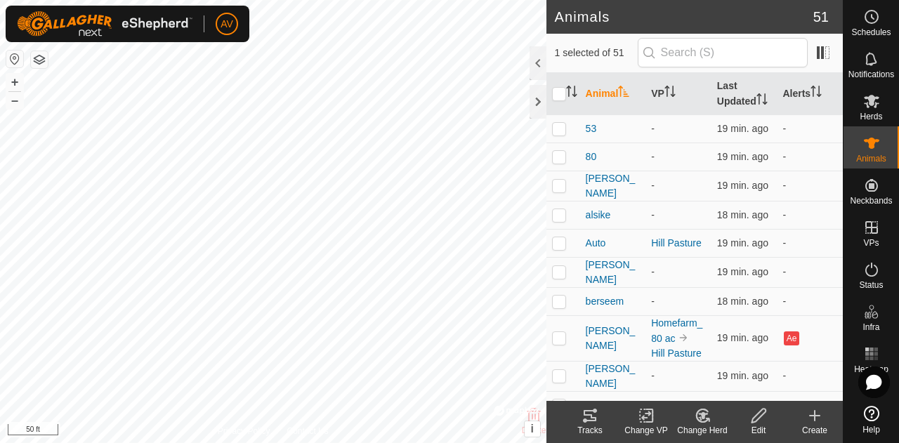
click at [725, 420] on change-mob-svg-icon at bounding box center [702, 415] width 56 height 17
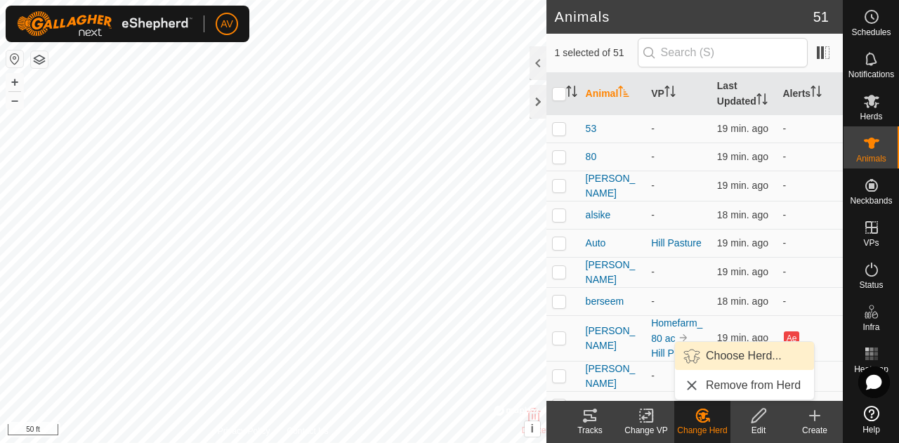
click at [727, 360] on link "Choose Herd..." at bounding box center [744, 356] width 139 height 28
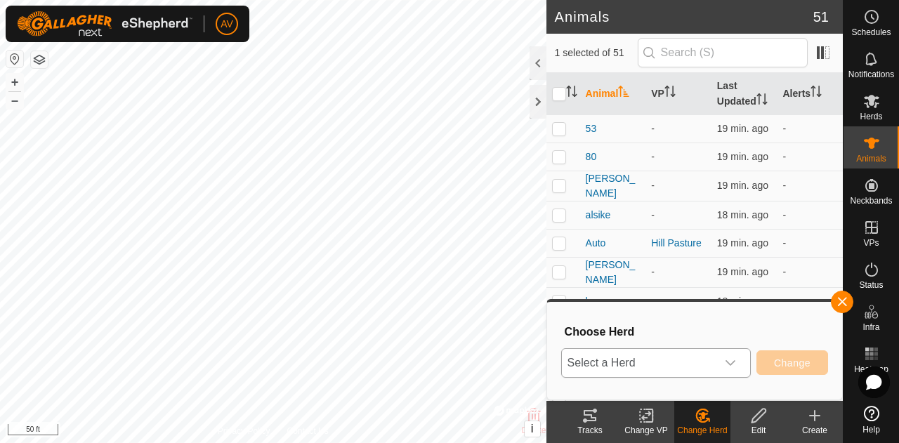
click at [720, 360] on div "dropdown trigger" at bounding box center [730, 363] width 28 height 28
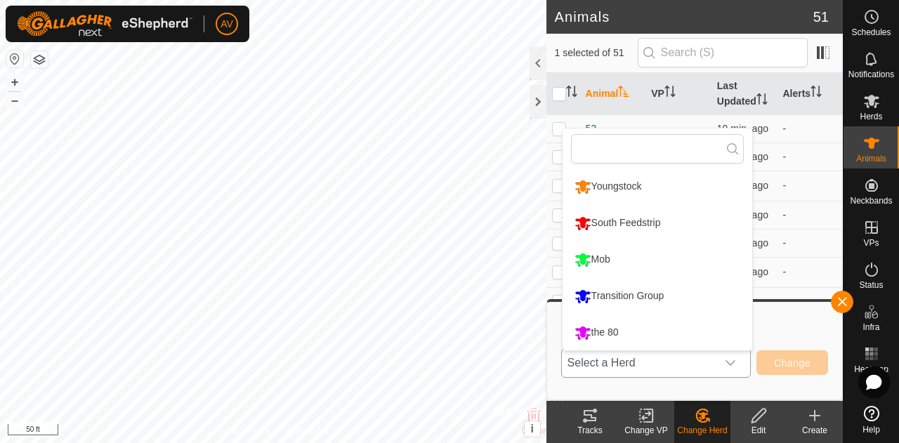
click at [708, 342] on li "the 80" at bounding box center [657, 332] width 190 height 35
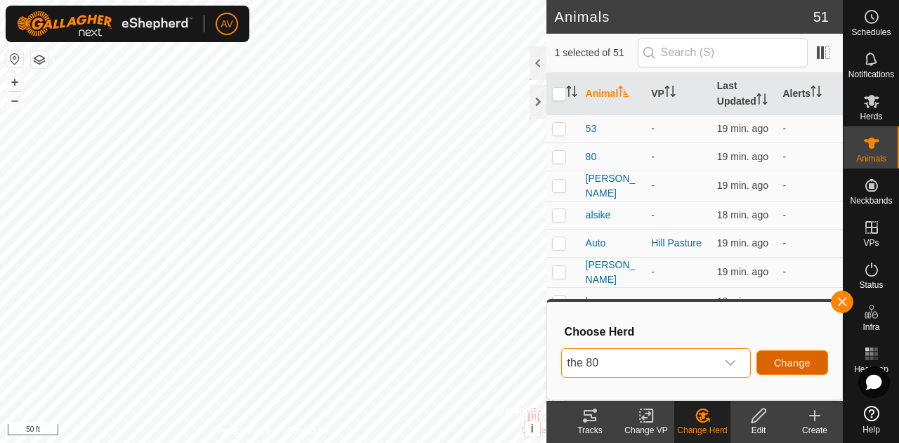
click at [795, 361] on span "Change" at bounding box center [792, 362] width 37 height 11
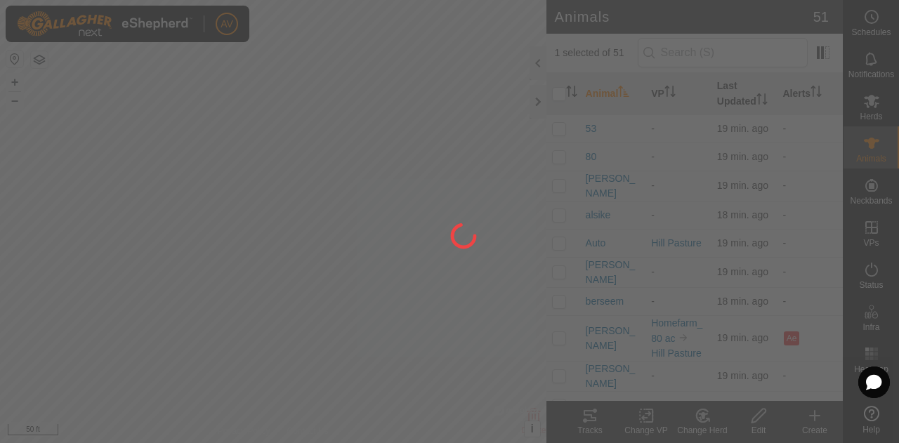
checkbox input "false"
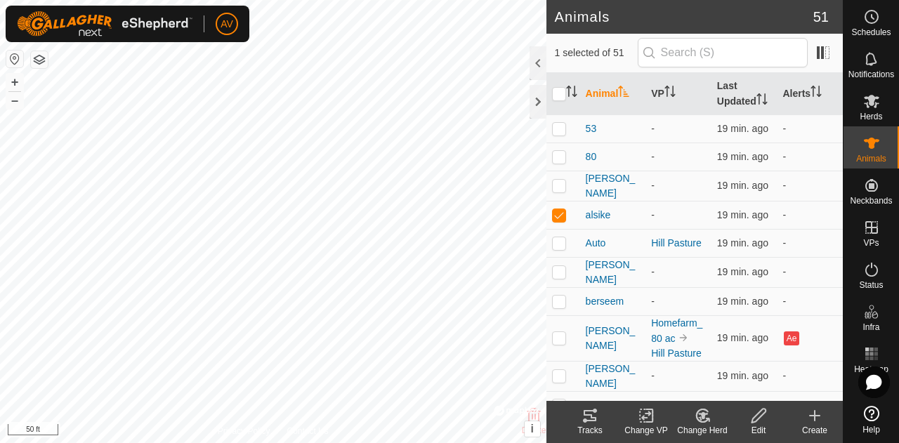
click at [698, 412] on icon at bounding box center [703, 415] width 18 height 17
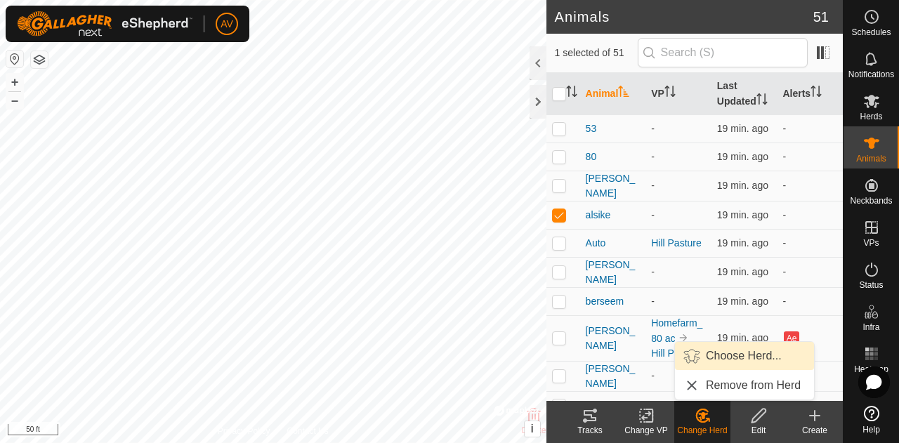
click at [718, 346] on link "Choose Herd..." at bounding box center [744, 356] width 139 height 28
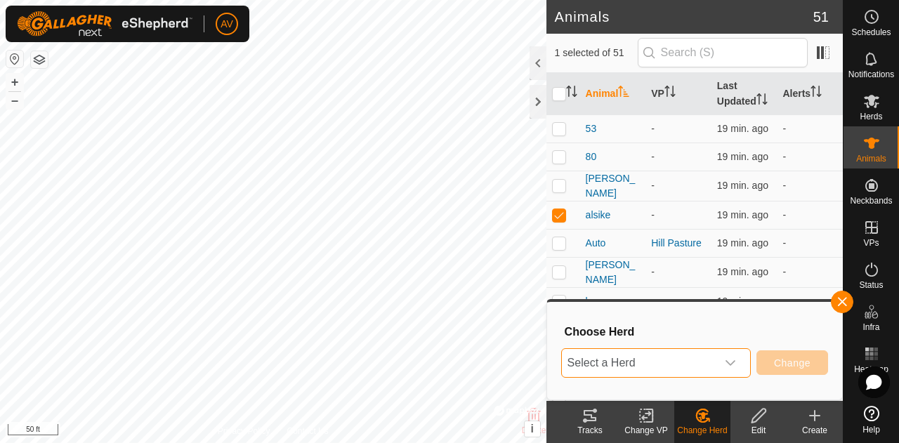
click at [715, 366] on span "Select a Herd" at bounding box center [639, 363] width 154 height 28
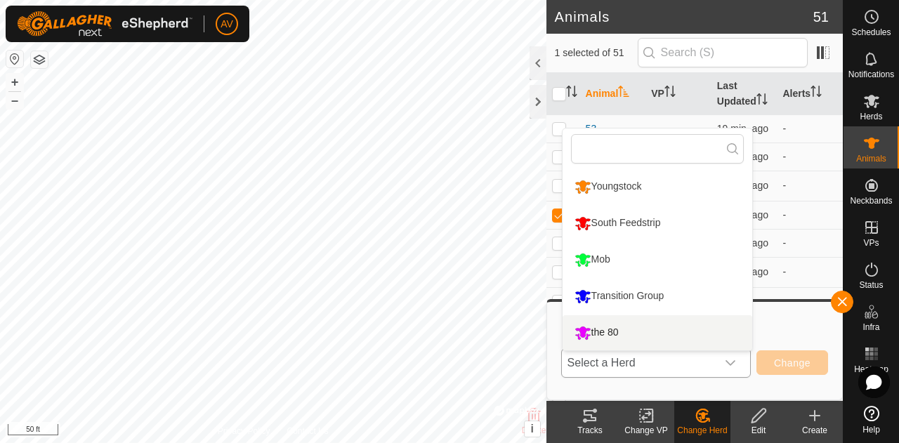
click at [687, 330] on li "the 80" at bounding box center [657, 332] width 190 height 35
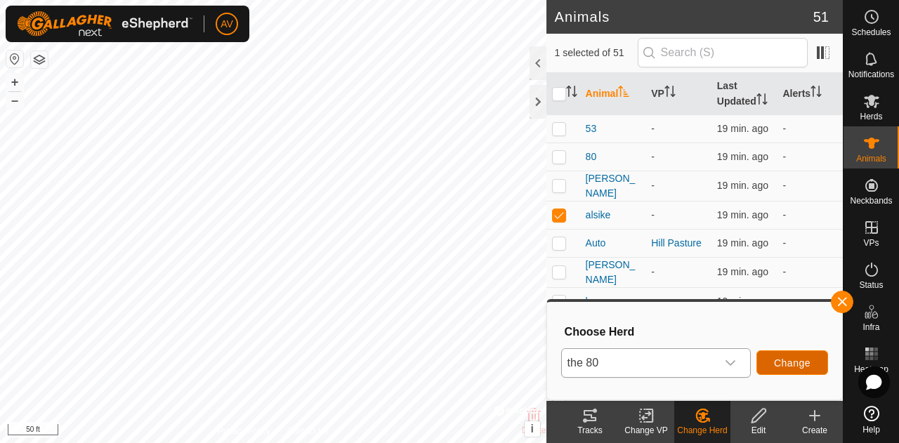
click at [778, 363] on span "Change" at bounding box center [792, 362] width 37 height 11
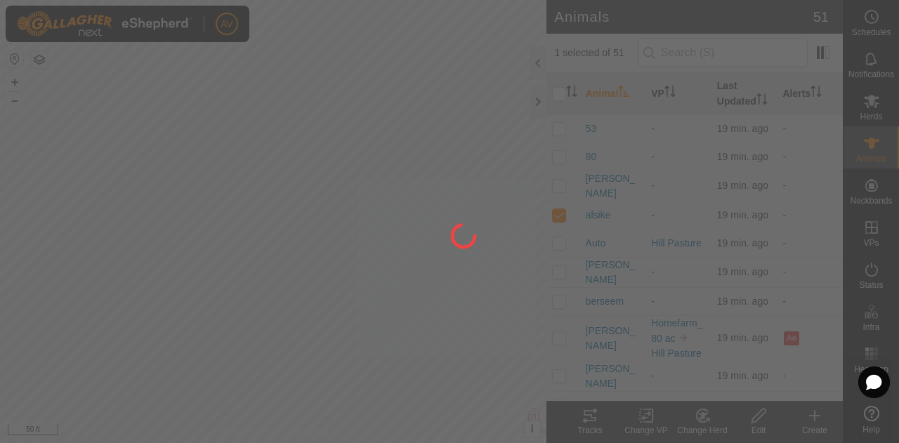
checkbox input "false"
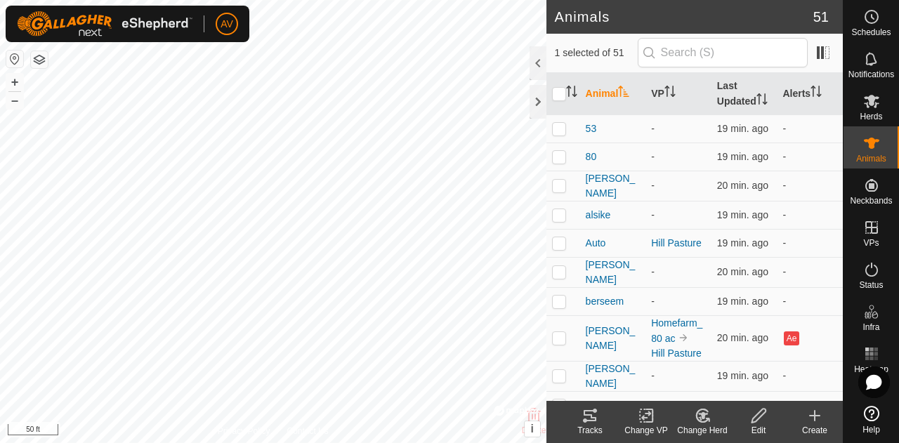
click at [704, 423] on icon at bounding box center [703, 415] width 18 height 17
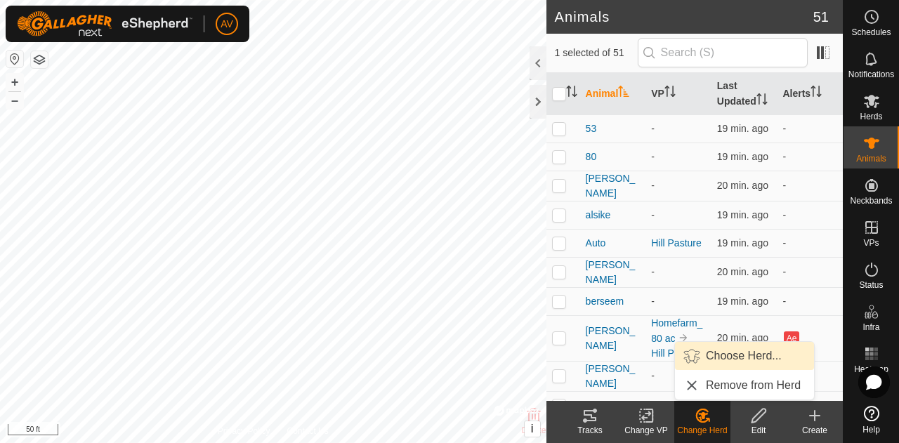
click at [730, 362] on link "Choose Herd..." at bounding box center [744, 356] width 139 height 28
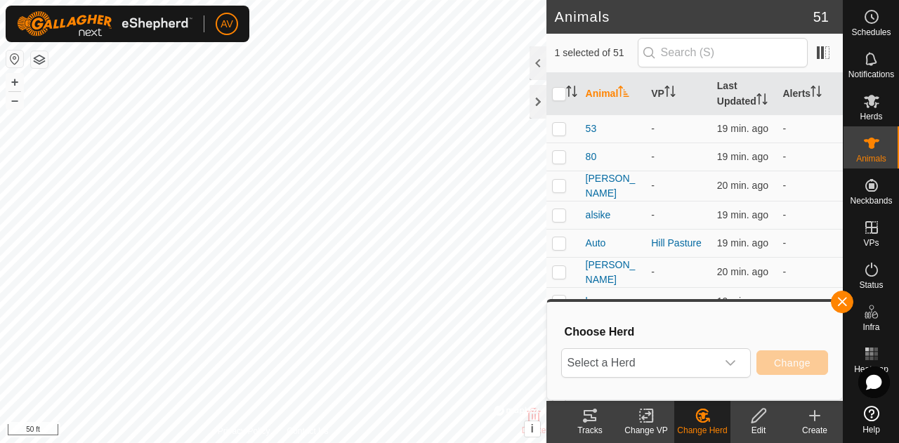
click at [730, 362] on icon "dropdown trigger" at bounding box center [730, 362] width 11 height 11
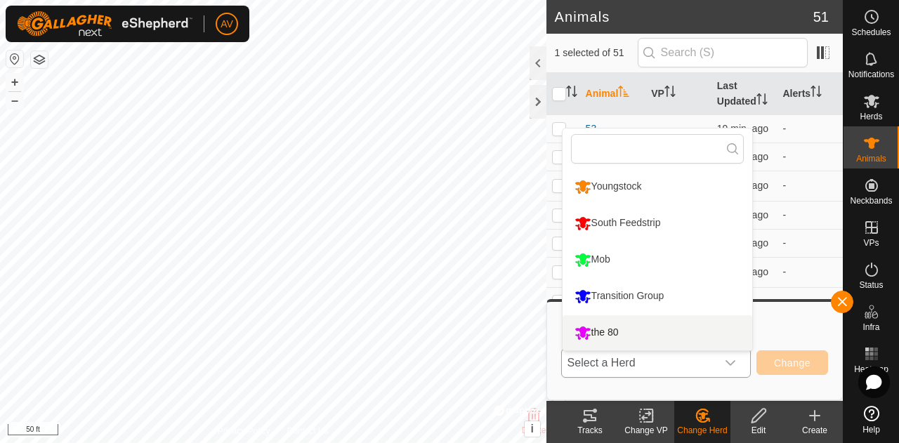
click at [726, 338] on li "the 80" at bounding box center [657, 332] width 190 height 35
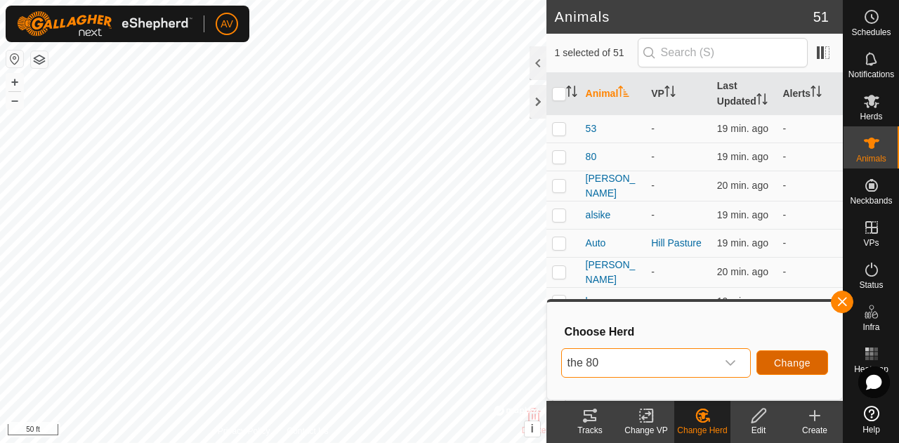
click at [786, 357] on span "Change" at bounding box center [792, 362] width 37 height 11
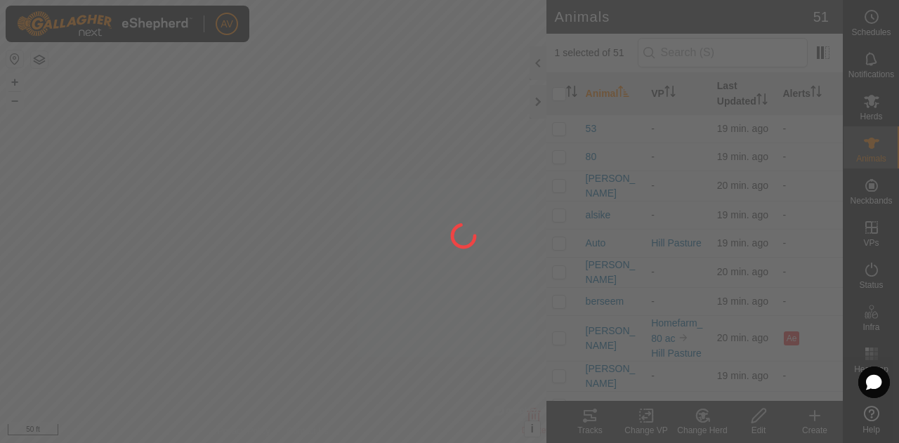
checkbox input "false"
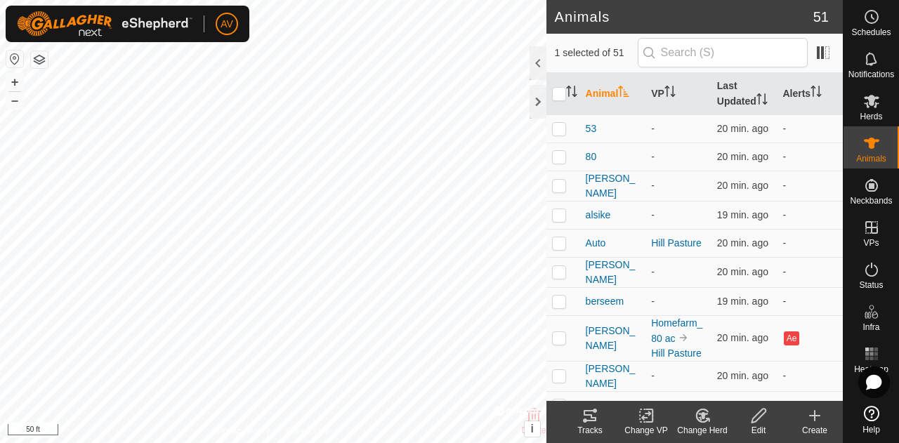
click at [697, 436] on div "Change Herd" at bounding box center [702, 430] width 56 height 13
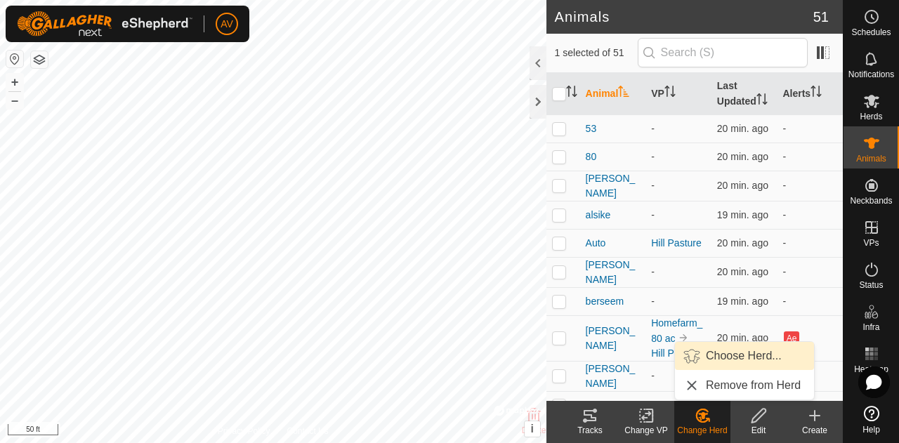
click at [730, 360] on link "Choose Herd..." at bounding box center [744, 356] width 139 height 28
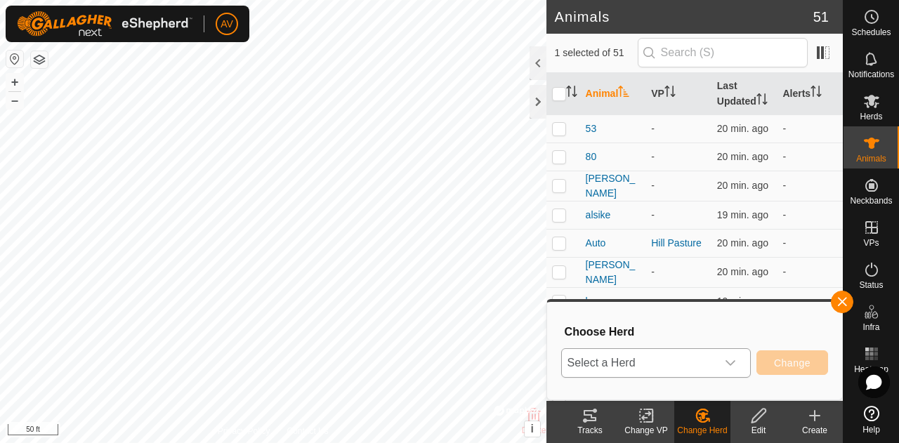
click at [722, 360] on div "dropdown trigger" at bounding box center [730, 363] width 28 height 28
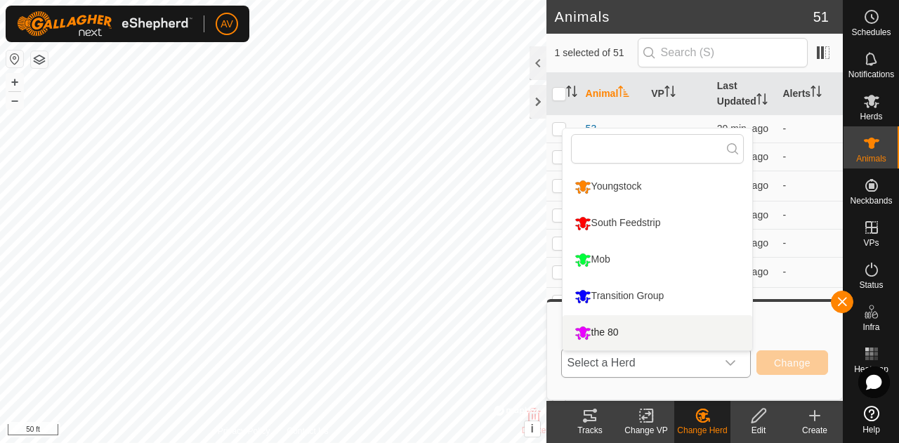
click at [715, 339] on li "the 80" at bounding box center [657, 332] width 190 height 35
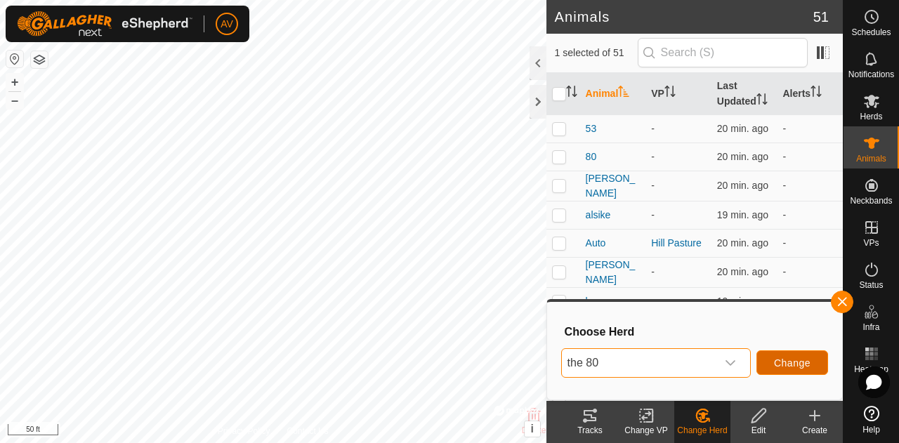
click at [807, 353] on button "Change" at bounding box center [792, 362] width 72 height 25
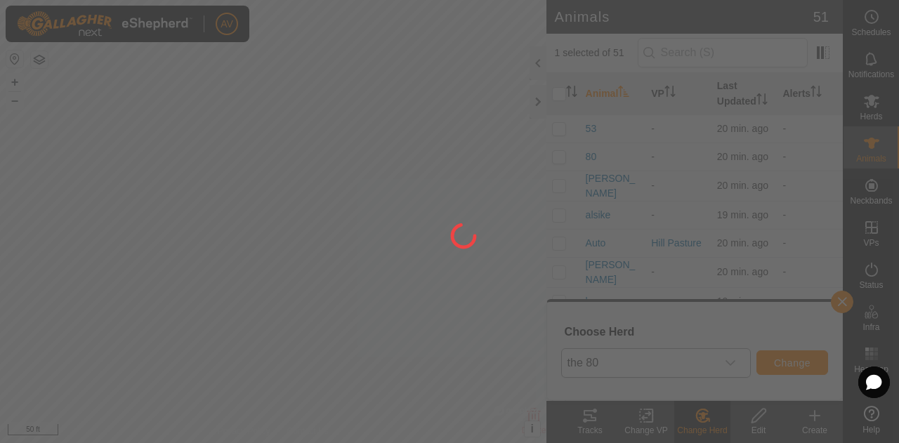
checkbox input "false"
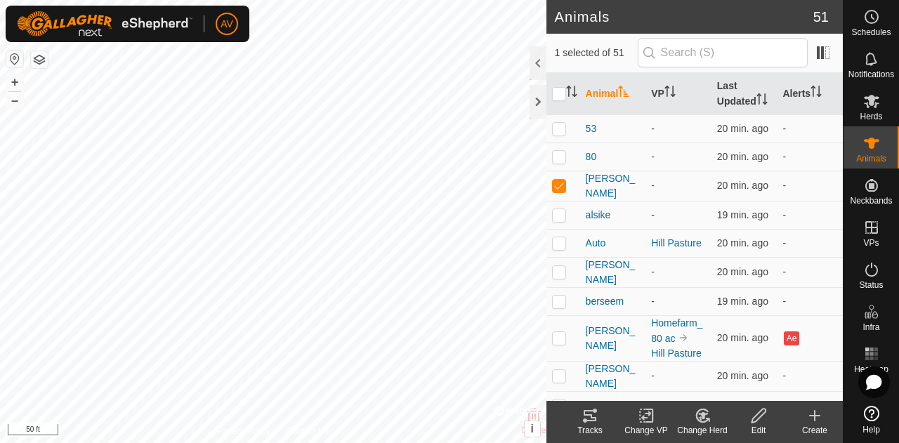
click at [709, 426] on div "Change Herd" at bounding box center [702, 430] width 56 height 13
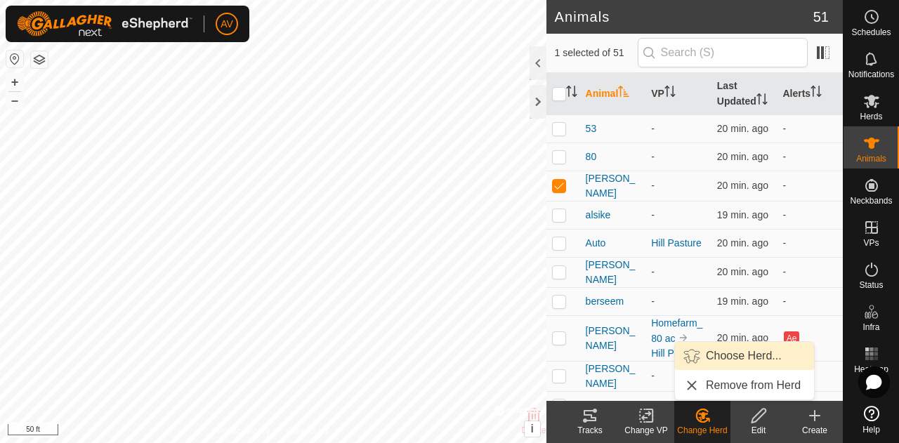
click at [704, 349] on link "Choose Herd..." at bounding box center [744, 356] width 139 height 28
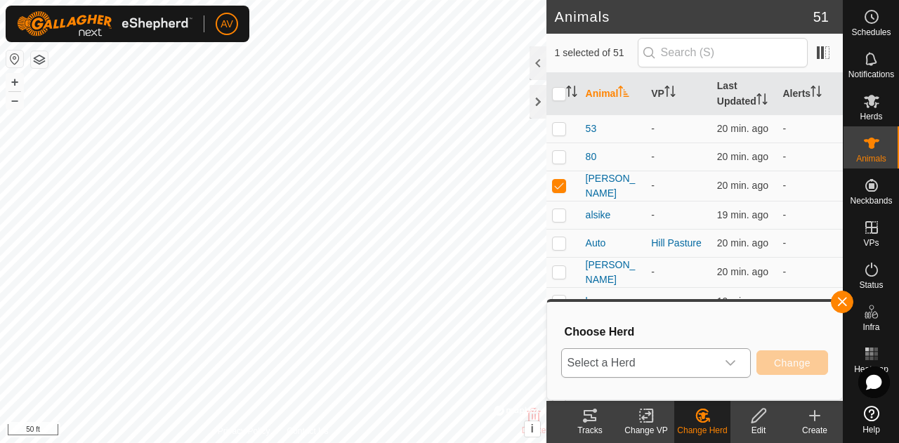
click at [703, 355] on span "Select a Herd" at bounding box center [639, 363] width 154 height 28
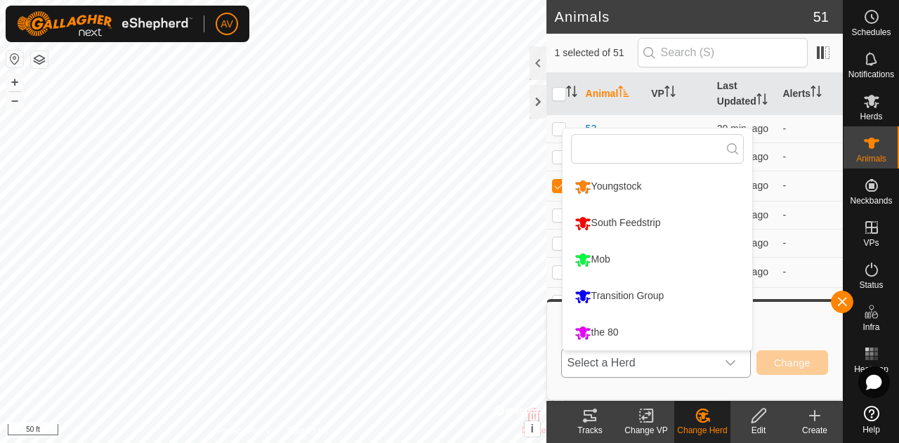
click at [690, 334] on li "the 80" at bounding box center [657, 332] width 190 height 35
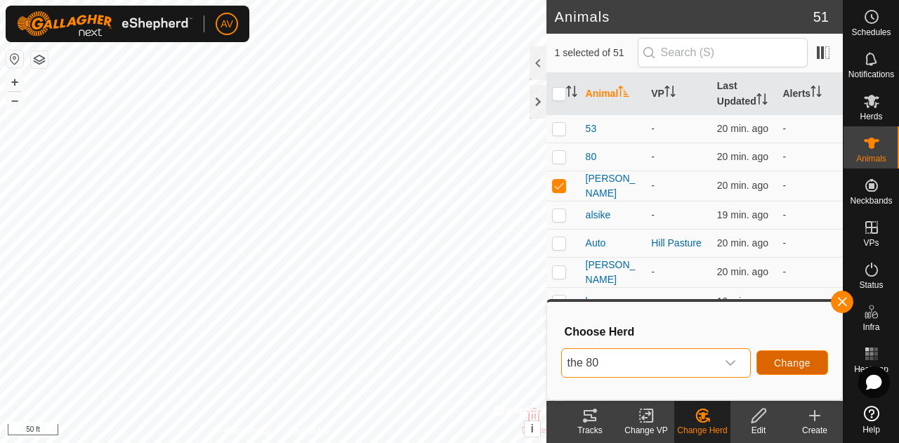
click at [778, 367] on span "Change" at bounding box center [792, 362] width 37 height 11
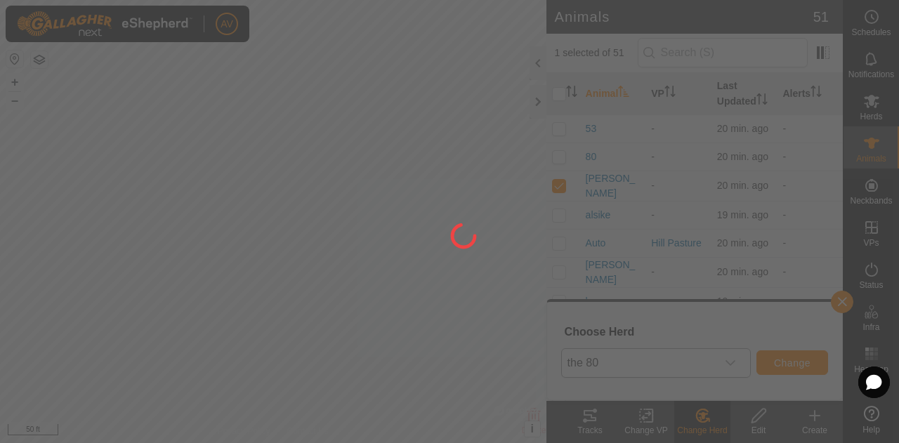
checkbox input "false"
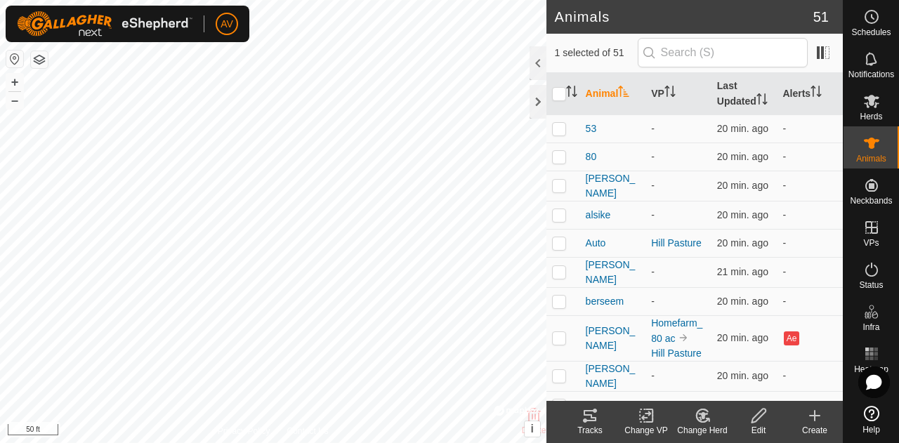
click at [711, 416] on change-mob-svg-icon at bounding box center [702, 415] width 56 height 17
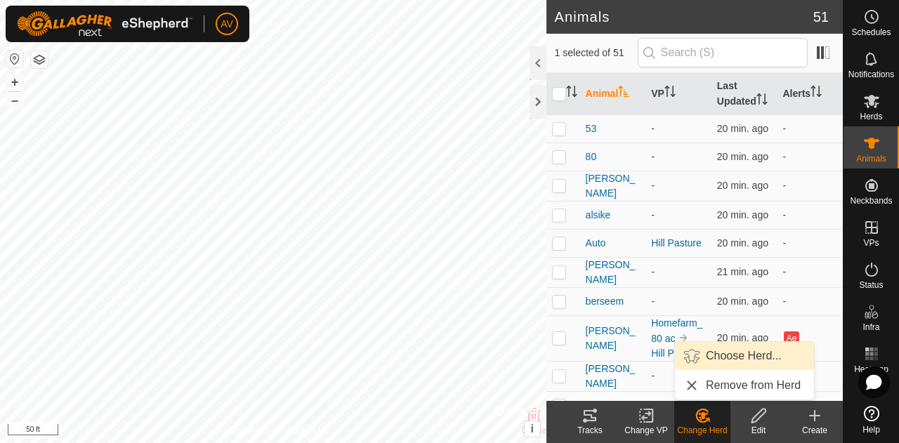
click at [736, 352] on link "Choose Herd..." at bounding box center [744, 356] width 139 height 28
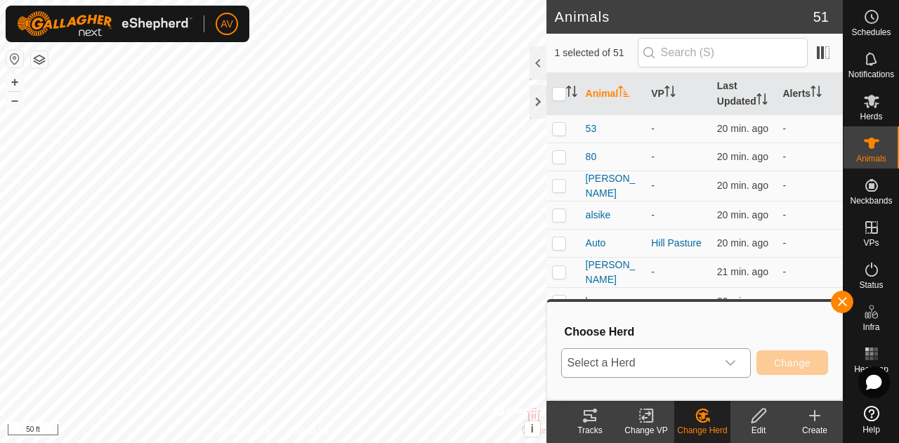
click at [719, 359] on div "dropdown trigger" at bounding box center [730, 363] width 28 height 28
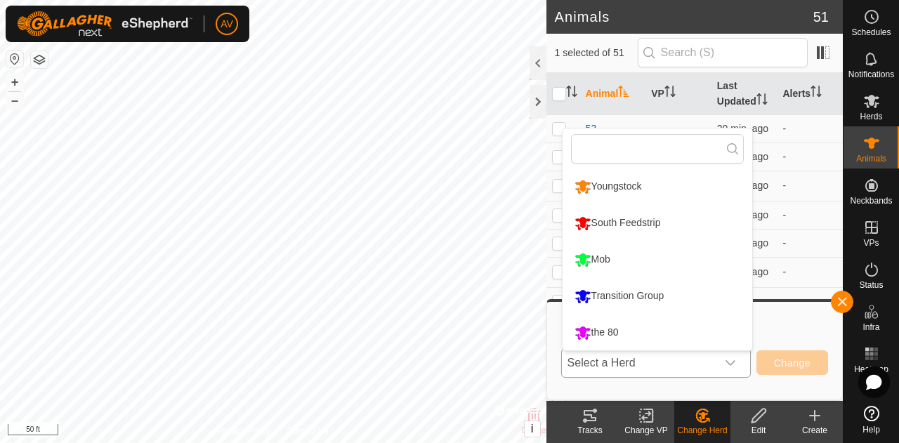
click at [662, 329] on li "the 80" at bounding box center [657, 332] width 190 height 35
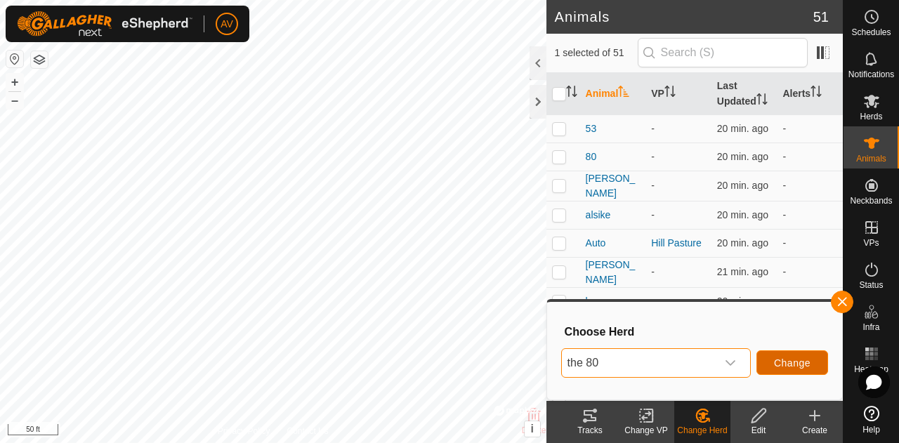
click at [775, 364] on span "Change" at bounding box center [792, 362] width 37 height 11
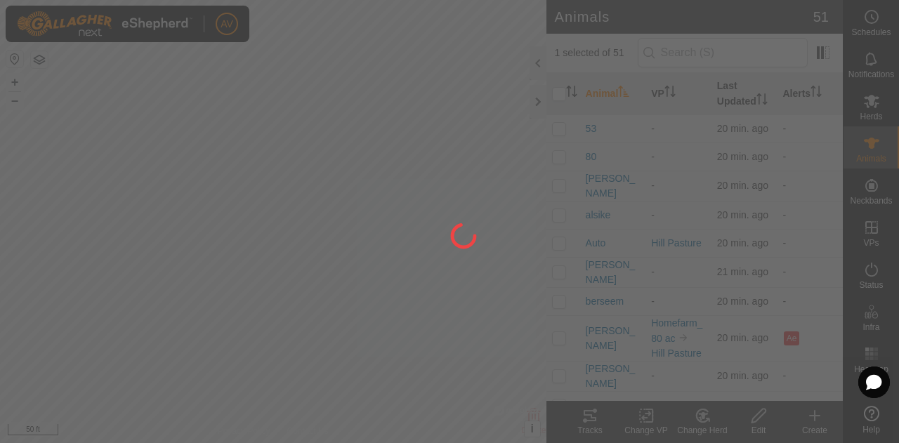
checkbox input "false"
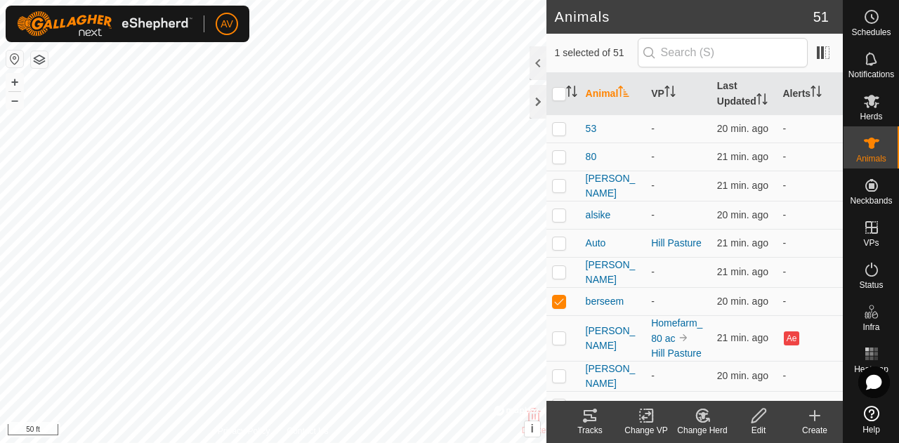
click at [707, 426] on div "Change Herd" at bounding box center [702, 430] width 56 height 13
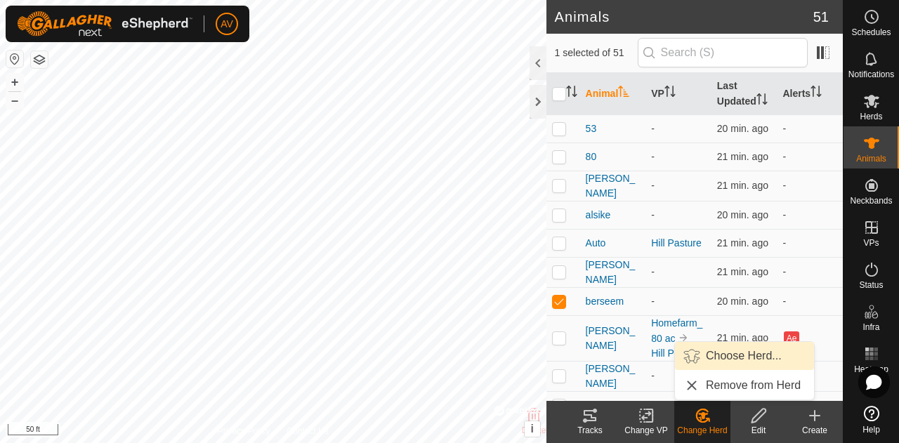
click at [730, 366] on link "Choose Herd..." at bounding box center [744, 356] width 139 height 28
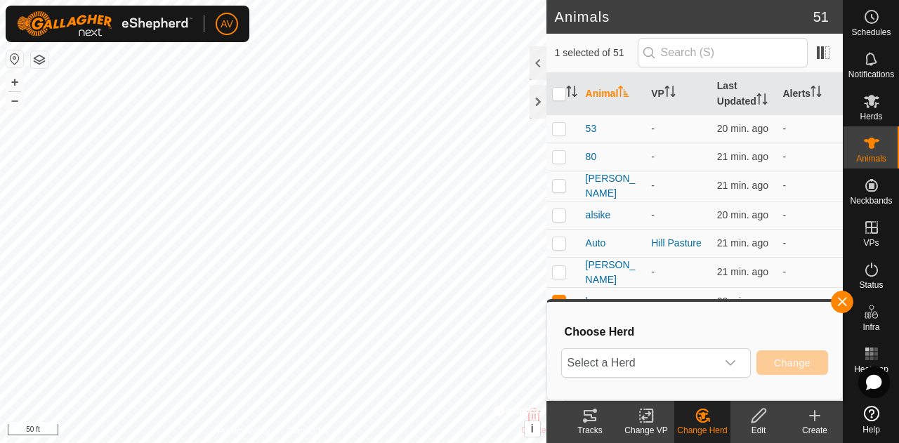
click at [730, 366] on icon "dropdown trigger" at bounding box center [730, 362] width 11 height 11
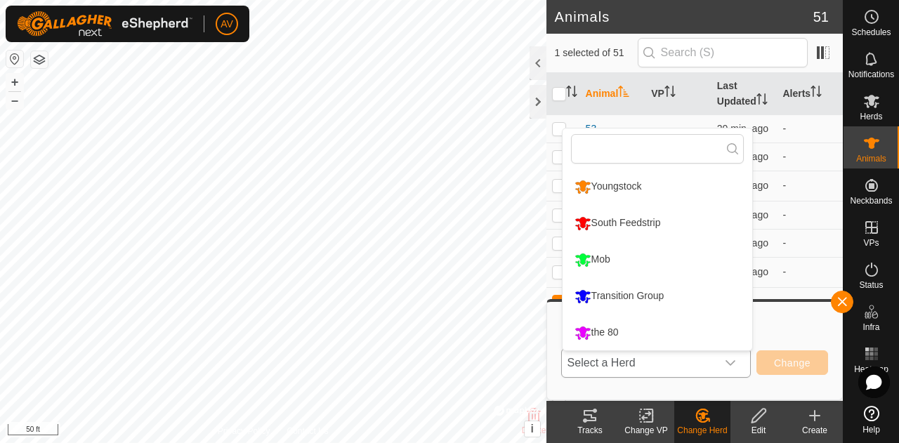
click at [718, 339] on li "the 80" at bounding box center [657, 332] width 190 height 35
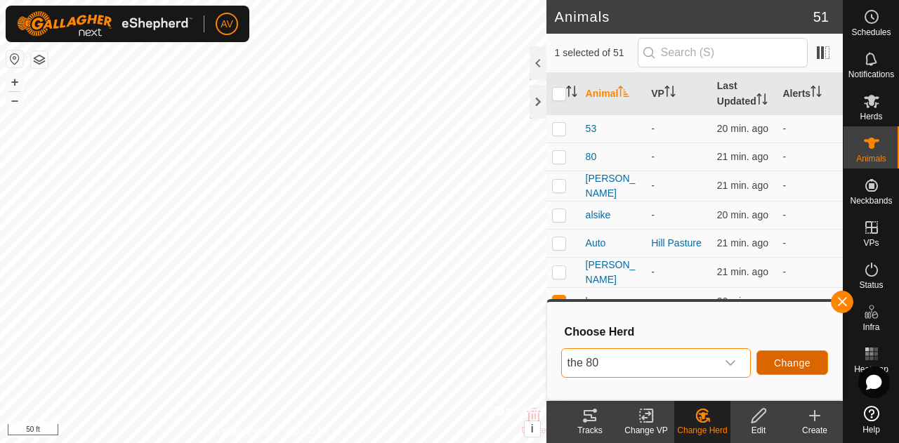
click at [800, 364] on span "Change" at bounding box center [792, 362] width 37 height 11
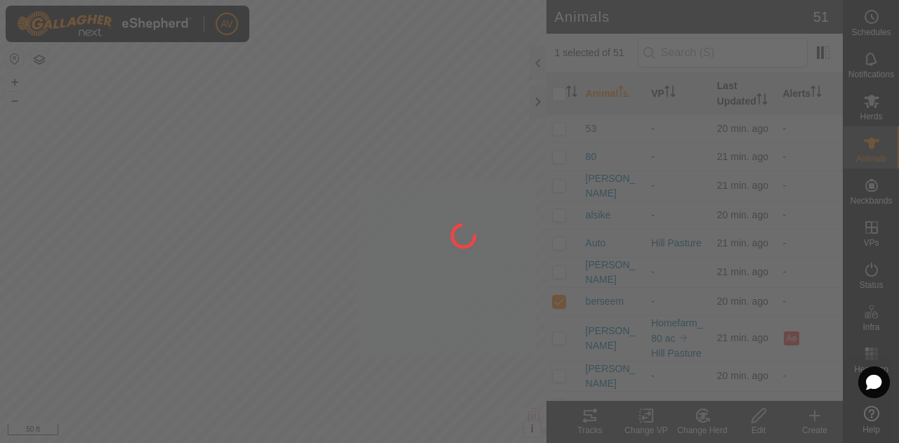
checkbox input "false"
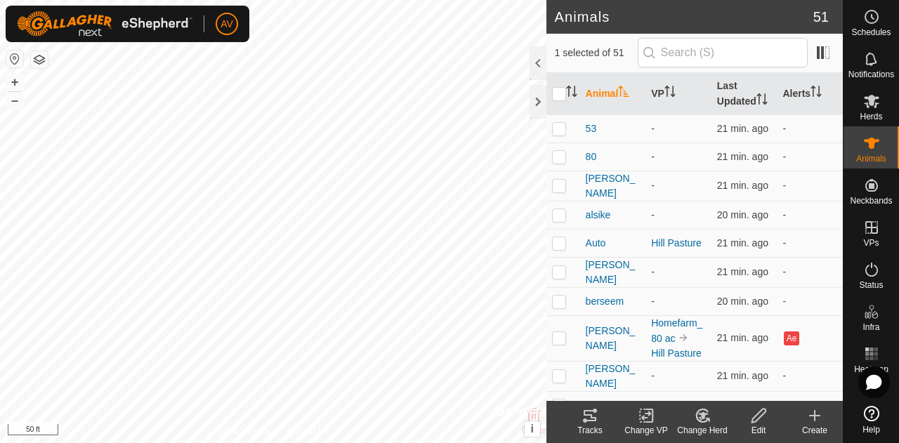
click at [699, 424] on div "Change Herd" at bounding box center [702, 430] width 56 height 13
click at [726, 370] on ul "Choose Herd... Remove from [GEOGRAPHIC_DATA]" at bounding box center [744, 371] width 139 height 58
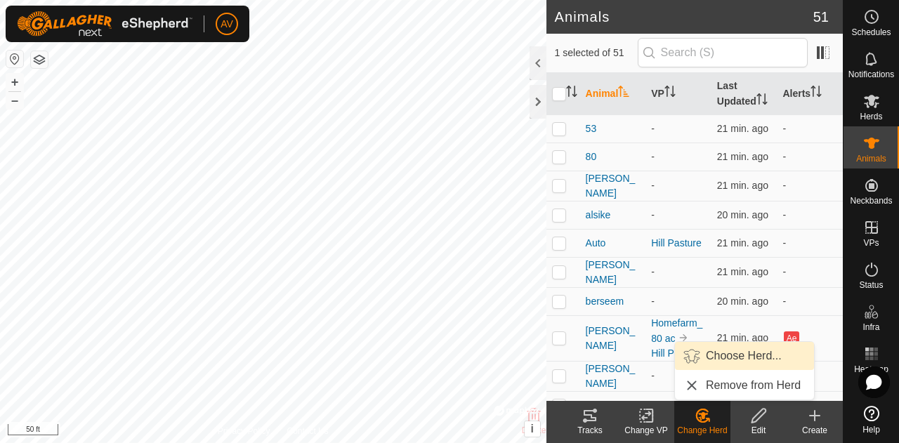
click at [725, 360] on link "Choose Herd..." at bounding box center [744, 356] width 139 height 28
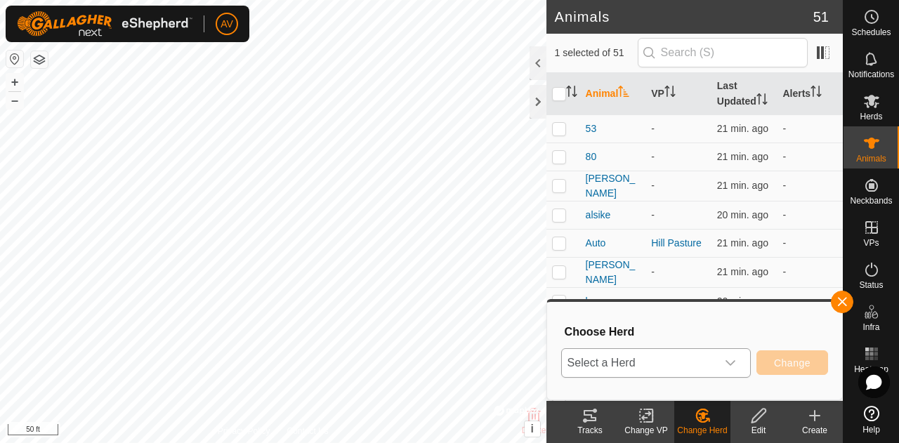
click at [683, 356] on span "Select a Herd" at bounding box center [639, 363] width 154 height 28
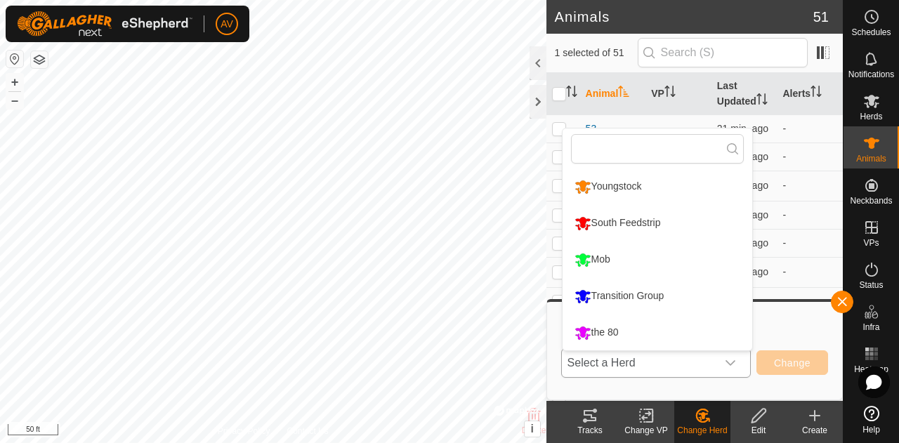
click at [671, 343] on li "the 80" at bounding box center [657, 332] width 190 height 35
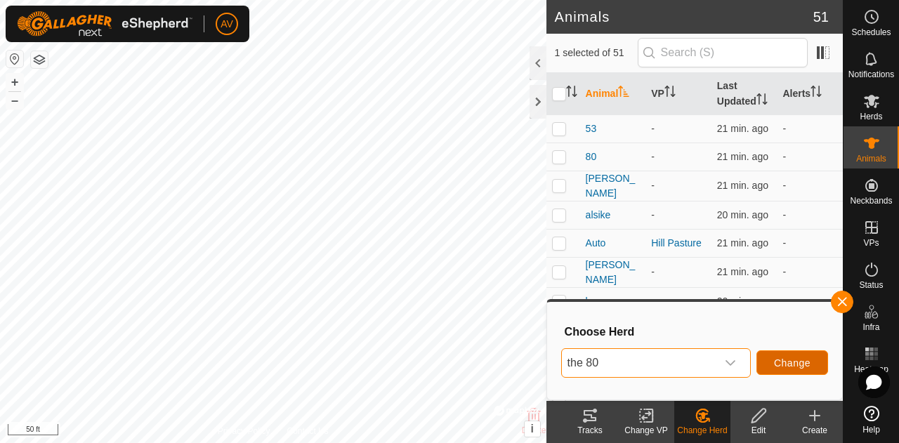
click at [792, 364] on span "Change" at bounding box center [792, 362] width 37 height 11
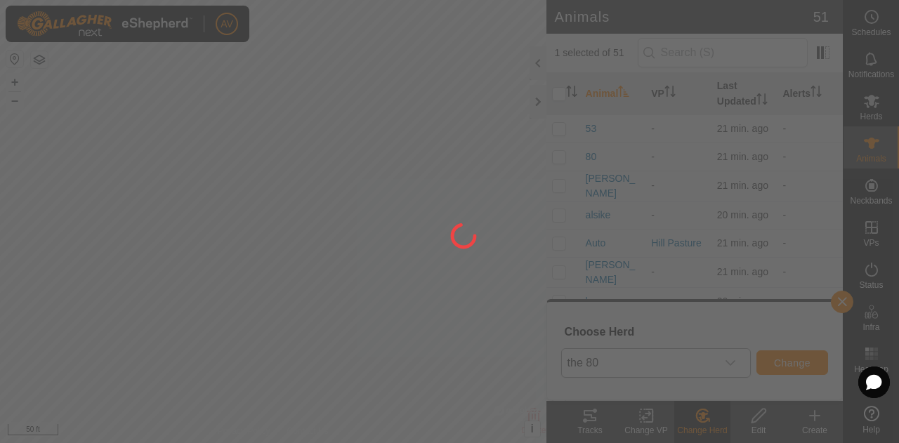
checkbox input "false"
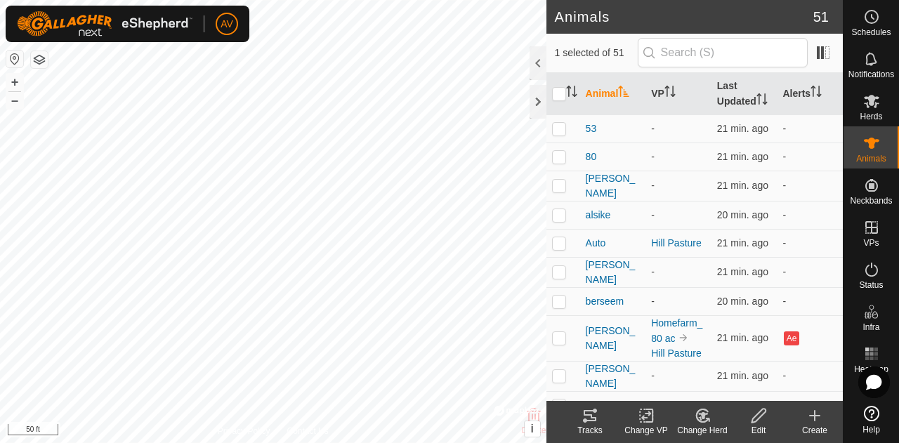
click at [706, 414] on icon at bounding box center [703, 415] width 10 height 7
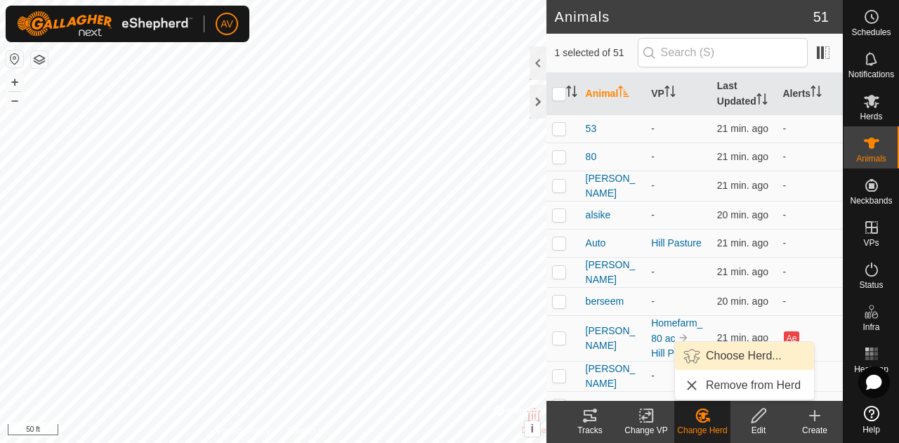
click at [728, 362] on link "Choose Herd..." at bounding box center [744, 356] width 139 height 28
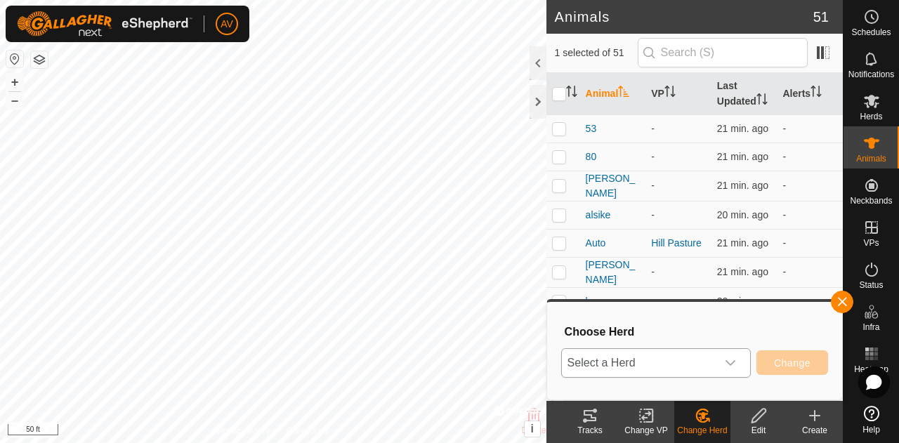
click at [692, 360] on span "Select a Herd" at bounding box center [639, 363] width 154 height 28
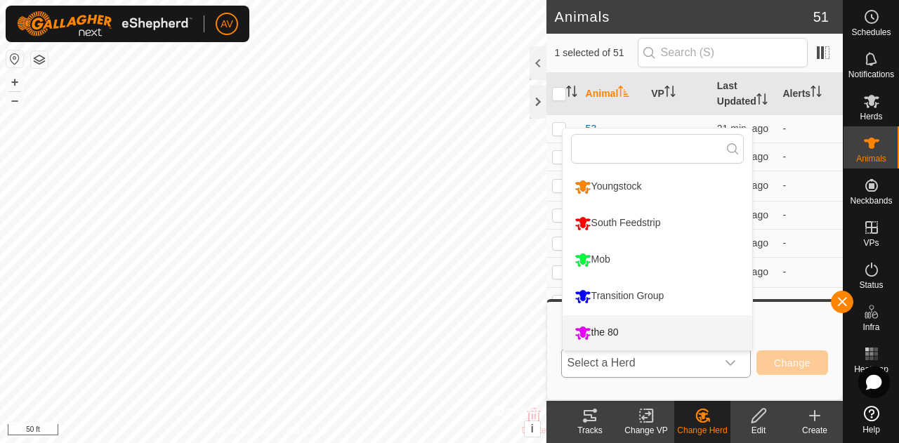
click at [667, 330] on li "the 80" at bounding box center [657, 332] width 190 height 35
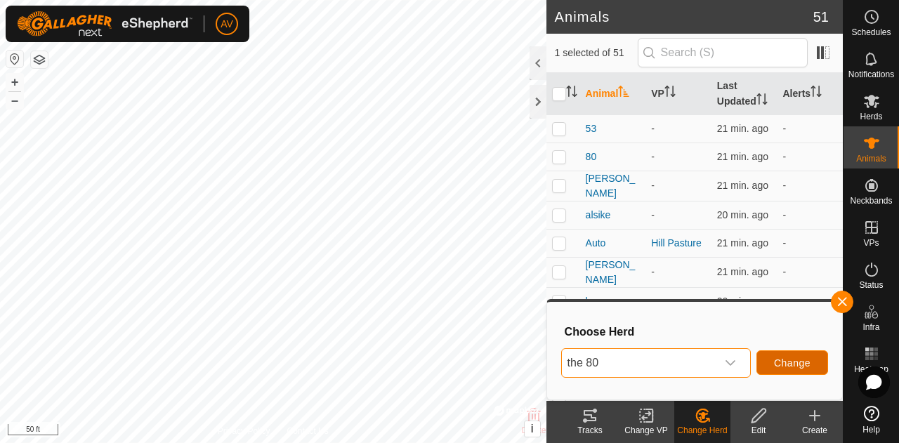
click at [784, 357] on span "Change" at bounding box center [792, 362] width 37 height 11
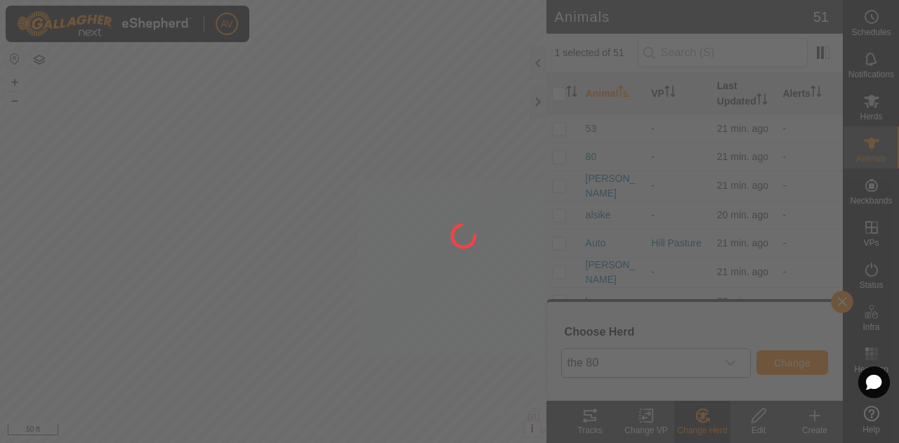
checkbox input "false"
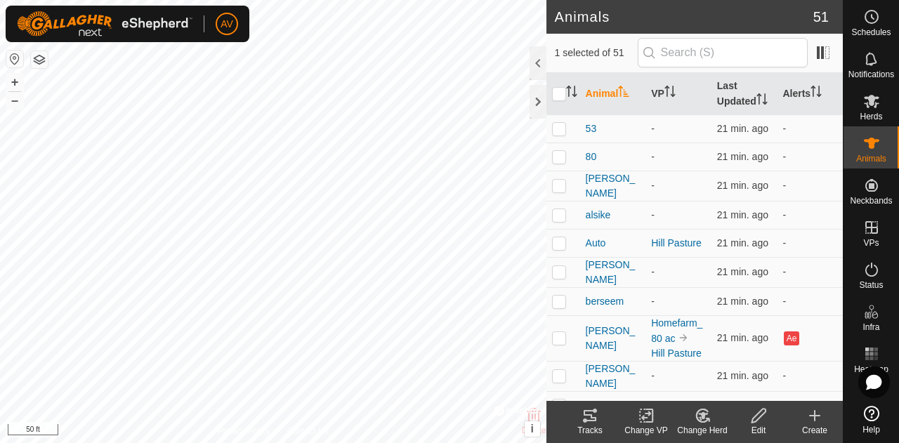
click at [705, 412] on icon at bounding box center [703, 415] width 18 height 17
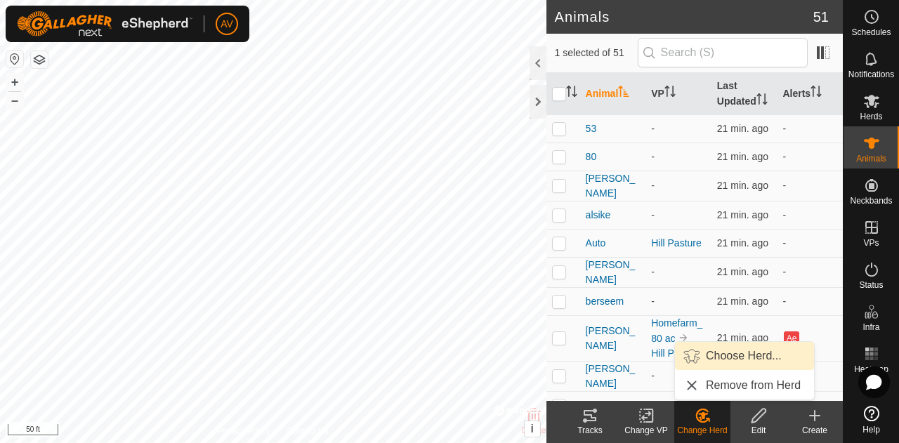
click at [733, 352] on link "Choose Herd..." at bounding box center [744, 356] width 139 height 28
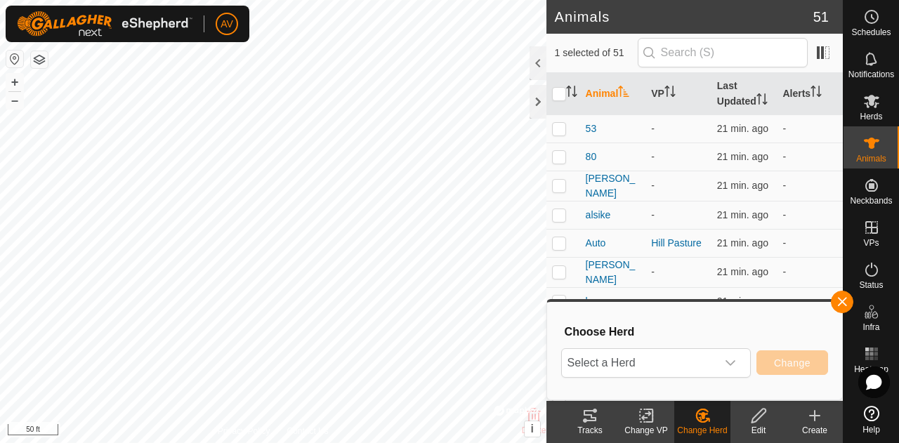
click at [733, 352] on div "dropdown trigger" at bounding box center [730, 363] width 28 height 28
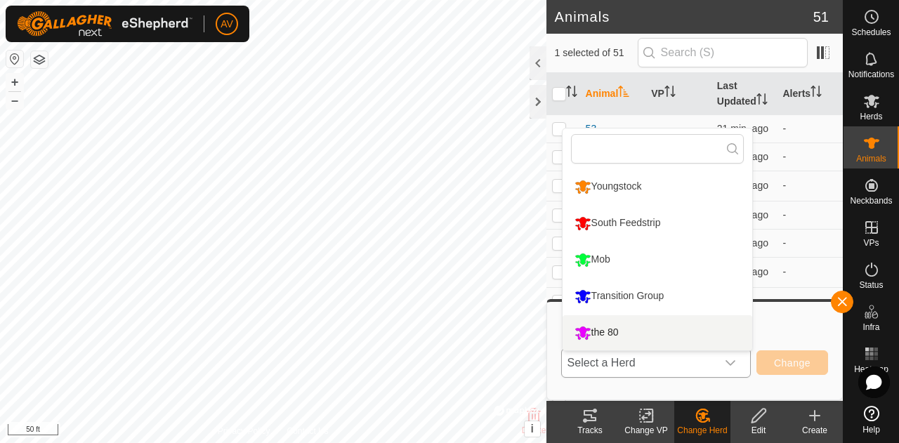
click at [719, 334] on li "the 80" at bounding box center [657, 332] width 190 height 35
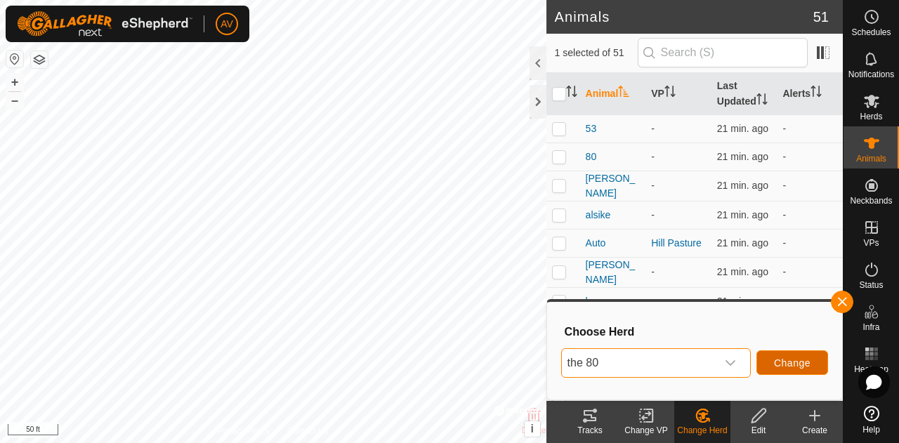
click at [798, 362] on span "Change" at bounding box center [792, 362] width 37 height 11
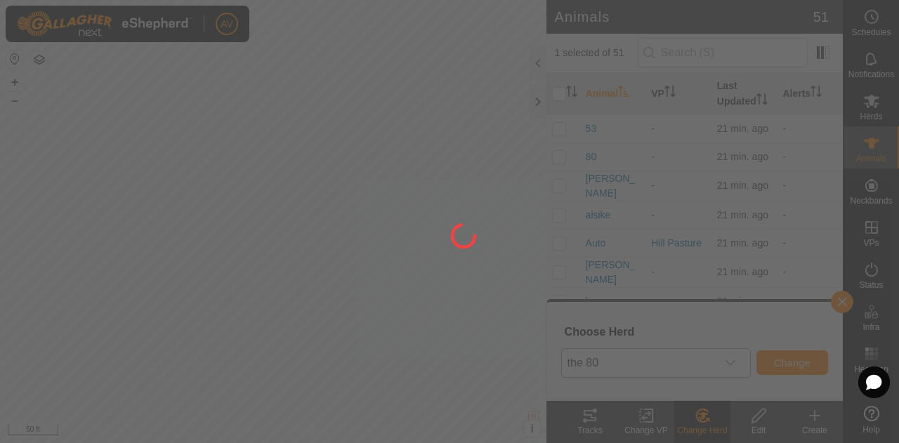
checkbox input "false"
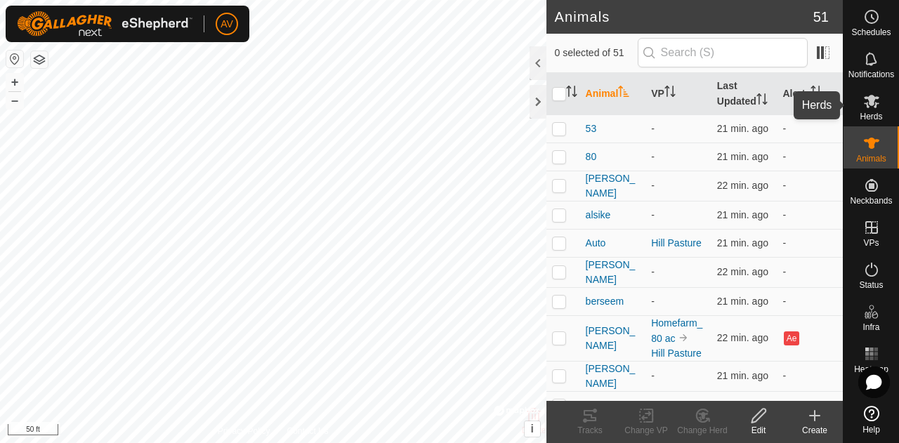
click at [881, 119] on span "Herds" at bounding box center [870, 116] width 22 height 8
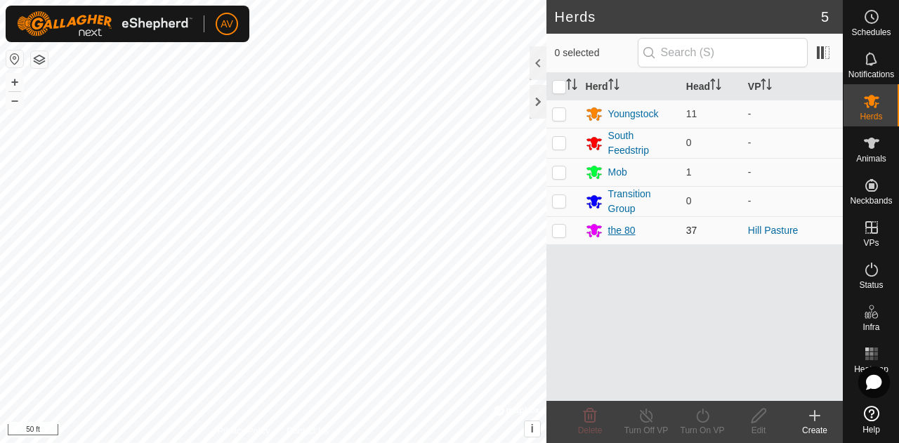
click at [622, 228] on div "the 80" at bounding box center [621, 230] width 27 height 15
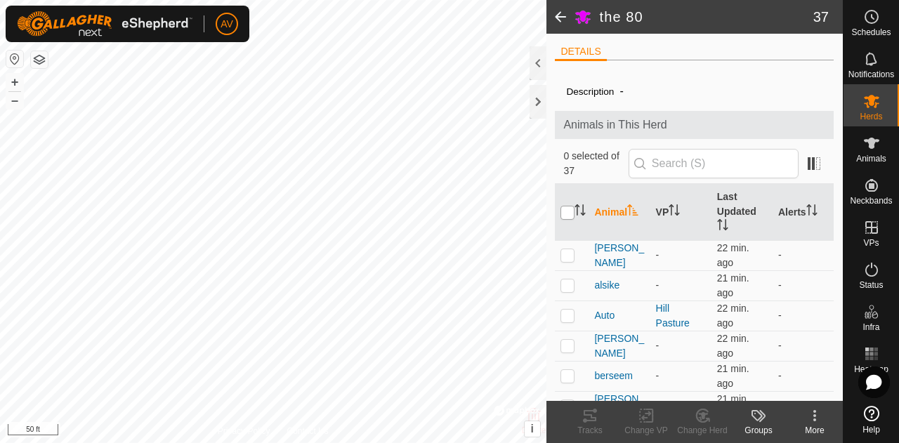
click at [566, 206] on input "checkbox" at bounding box center [567, 213] width 14 height 14
checkbox input "true"
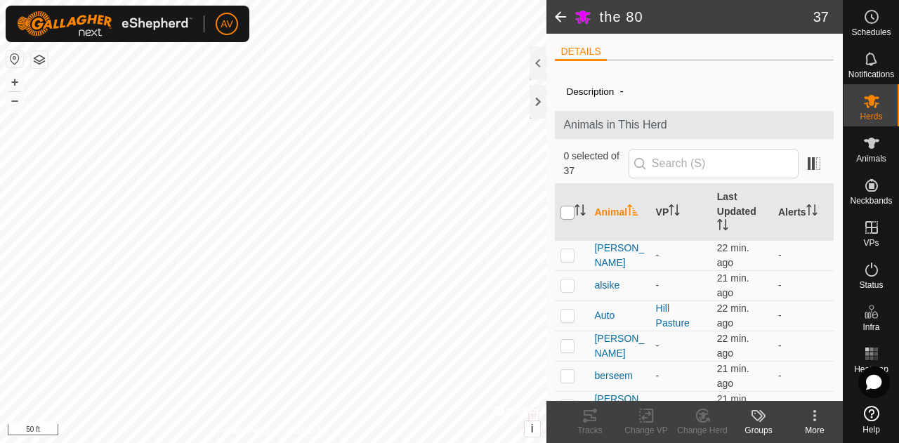
checkbox input "true"
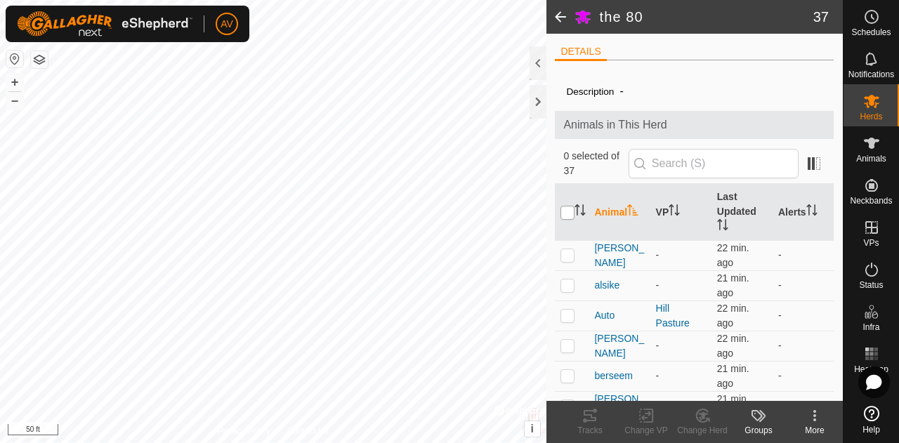
checkbox input "true"
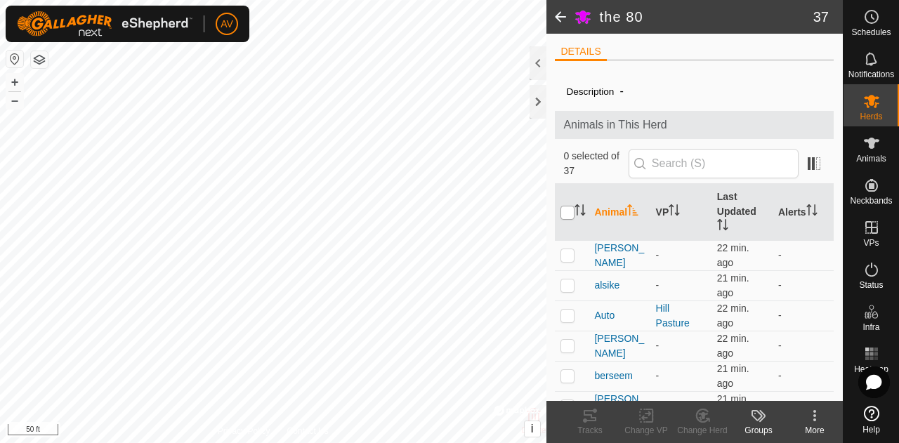
checkbox input "true"
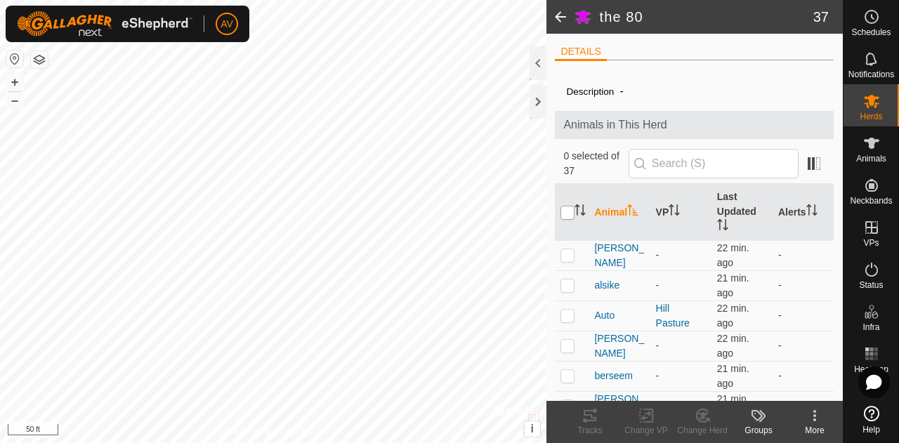
checkbox input "true"
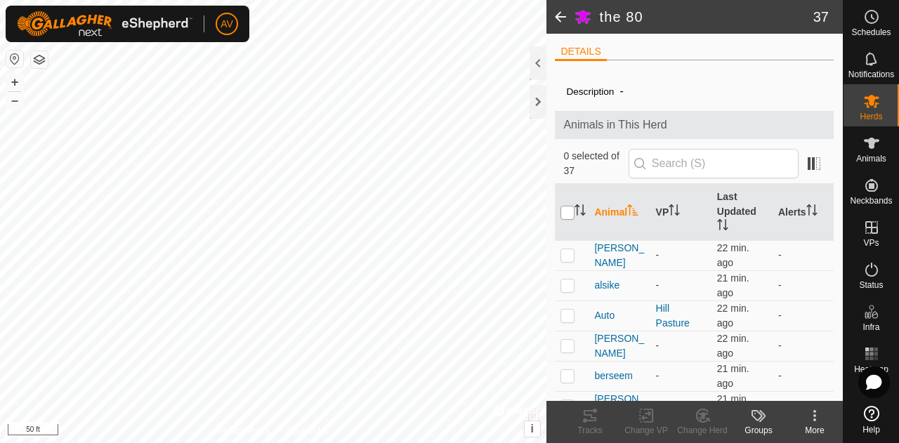
checkbox input "true"
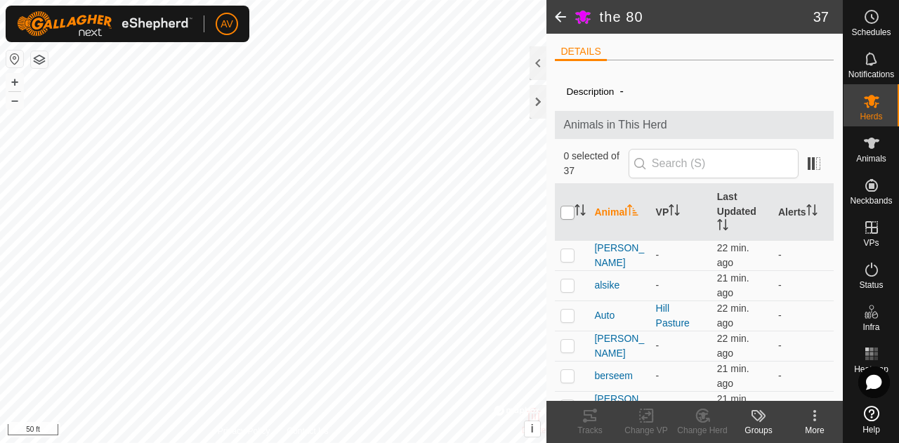
checkbox input "true"
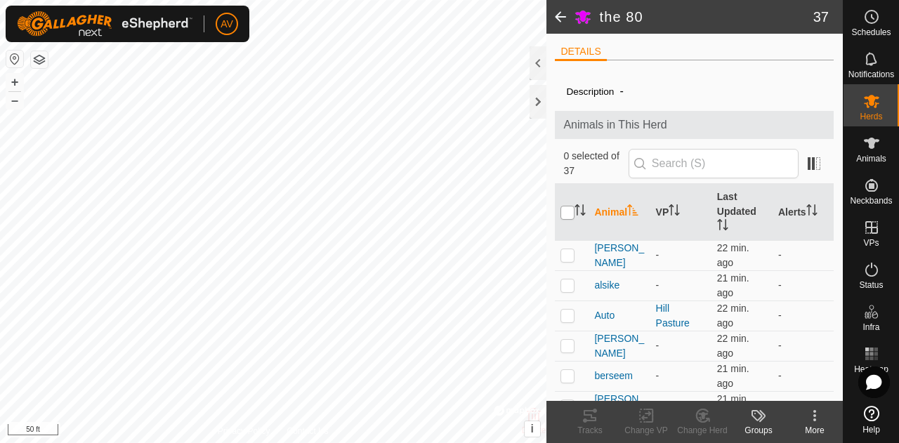
checkbox input "true"
click at [649, 422] on icon at bounding box center [649, 415] width 6 height 13
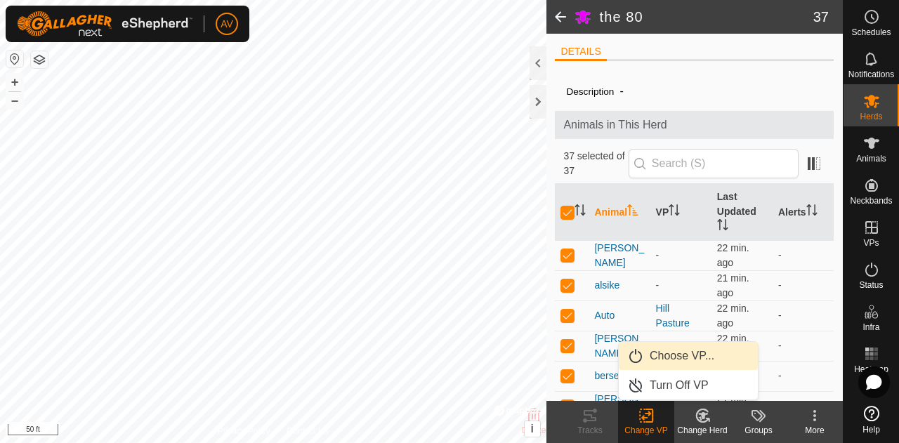
click at [669, 360] on link "Choose VP..." at bounding box center [688, 356] width 139 height 28
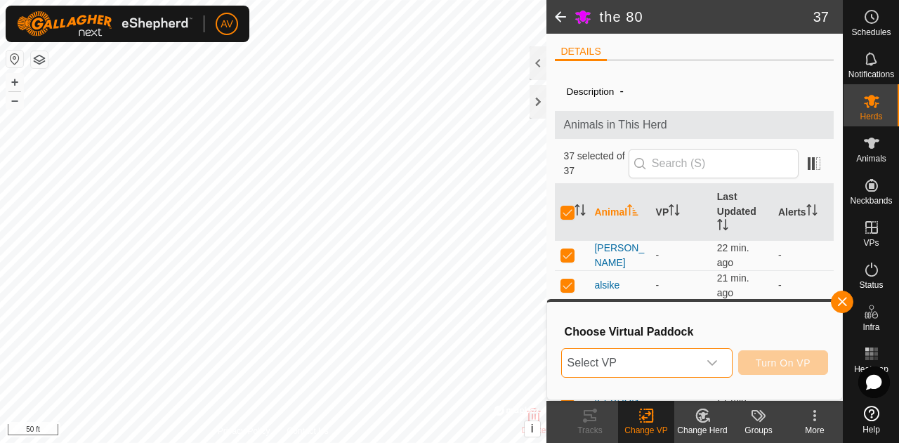
click at [669, 360] on span "Select VP" at bounding box center [630, 363] width 136 height 28
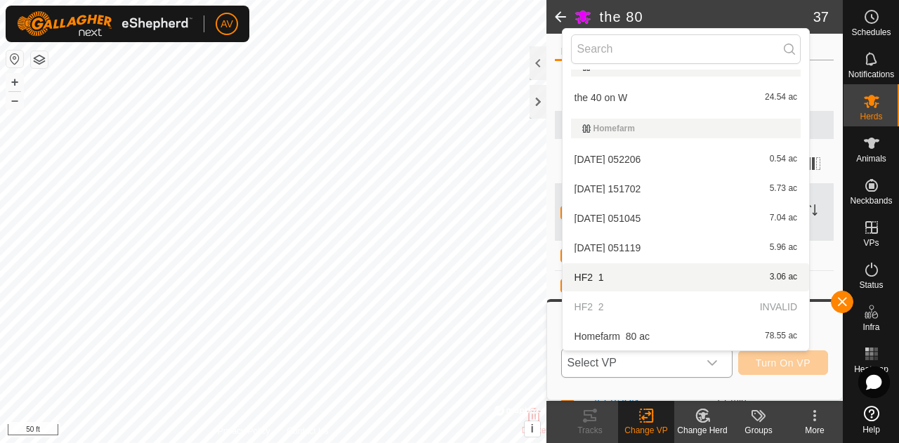
scroll to position [316, 0]
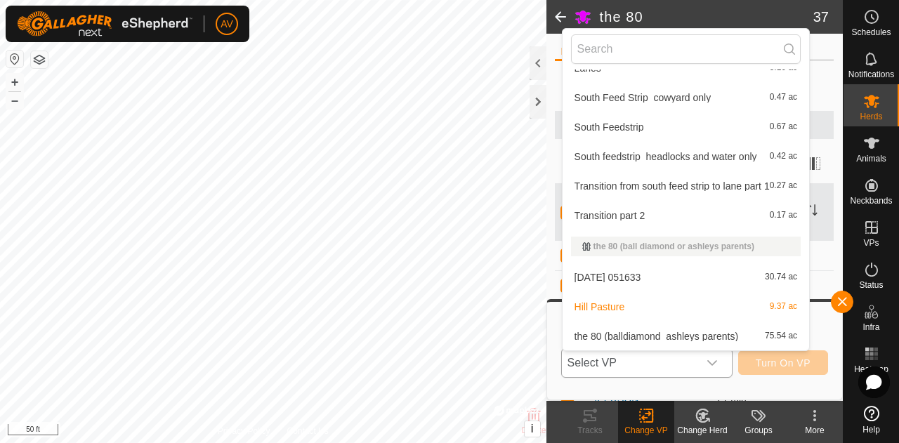
click at [649, 296] on li "Hill Pasture 9.37 ac" at bounding box center [685, 307] width 246 height 28
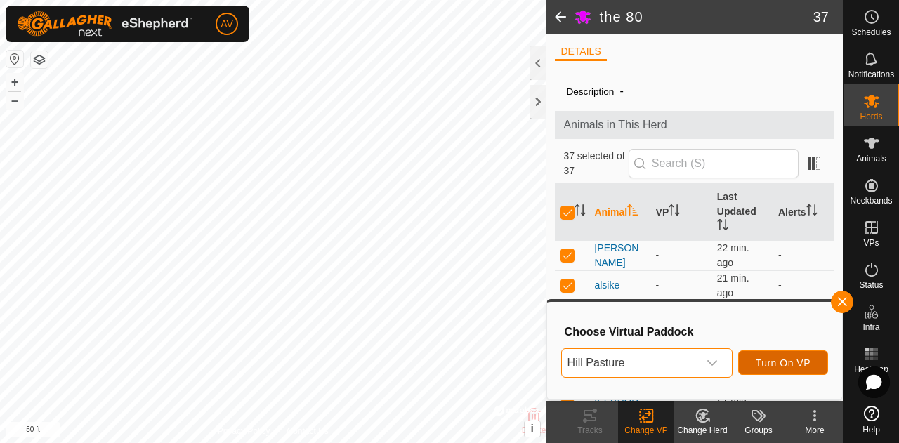
click at [768, 358] on span "Turn On VP" at bounding box center [783, 362] width 55 height 11
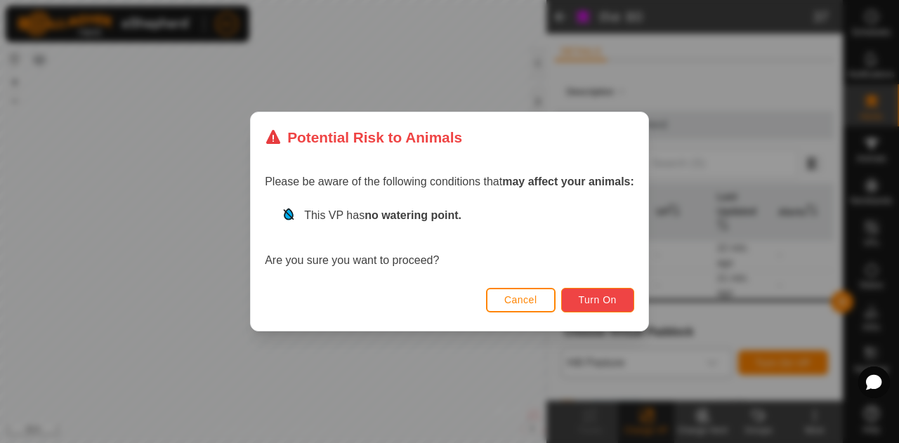
click at [605, 306] on button "Turn On" at bounding box center [597, 300] width 73 height 25
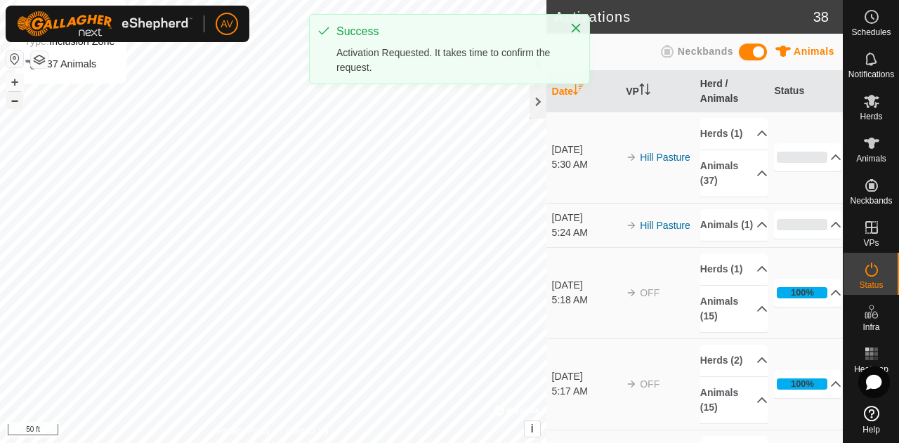
click at [20, 98] on button "–" at bounding box center [14, 100] width 17 height 17
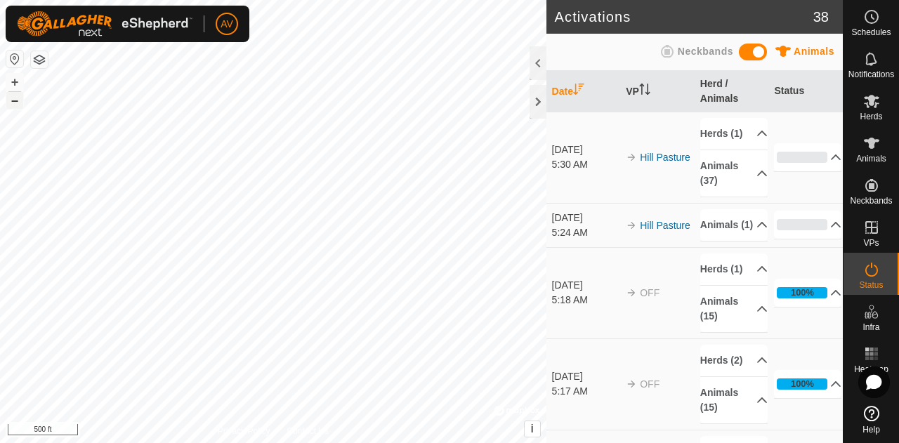
click at [18, 96] on button "–" at bounding box center [14, 100] width 17 height 17
click at [545, 89] on div "Activations 38 Animals Neckbands Date VP Herd / Animals Status [DATE] 5:30 AM H…" at bounding box center [421, 221] width 843 height 443
click at [13, 82] on button "+" at bounding box center [14, 82] width 17 height 17
click at [885, 104] on div "Herds" at bounding box center [870, 105] width 55 height 42
